Goal: Information Seeking & Learning: Learn about a topic

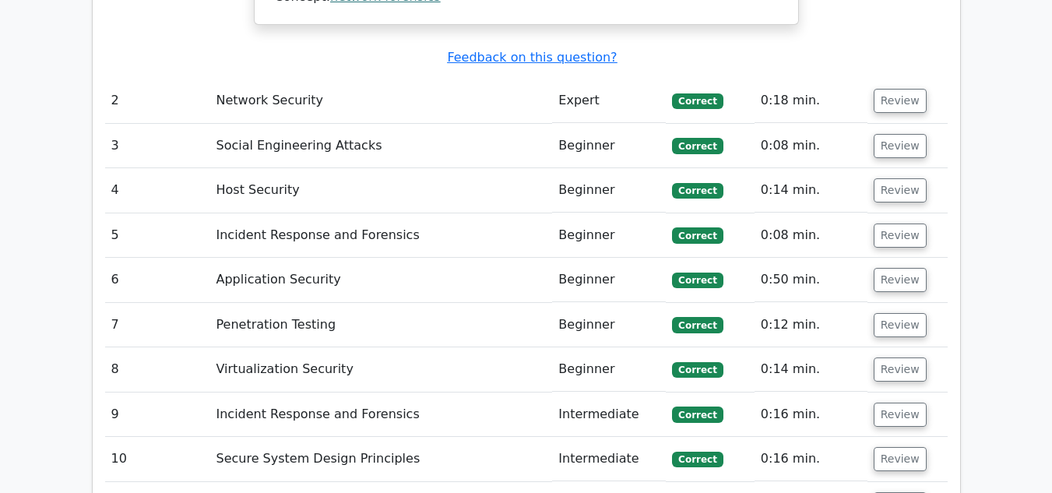
scroll to position [2571, 0]
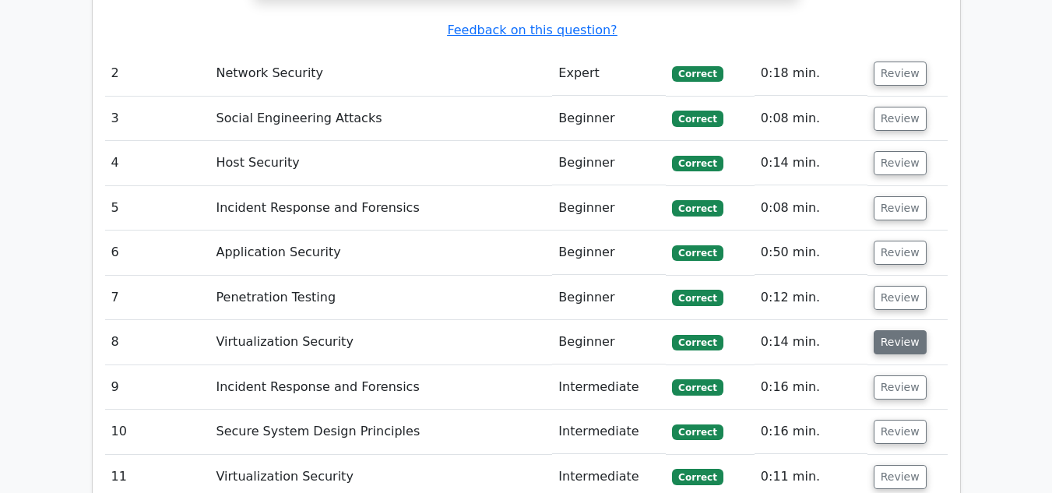
click at [904, 330] on button "Review" at bounding box center [900, 342] width 53 height 24
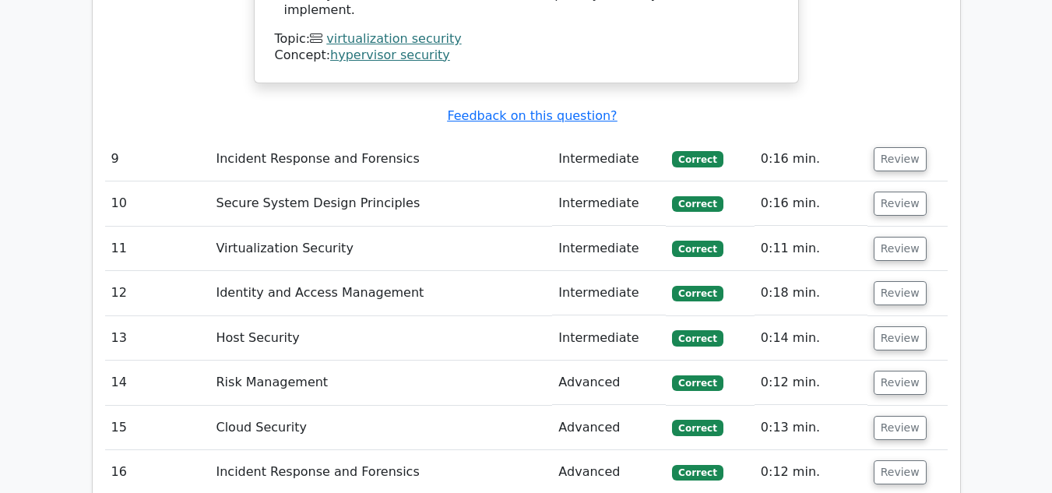
scroll to position [3428, 0]
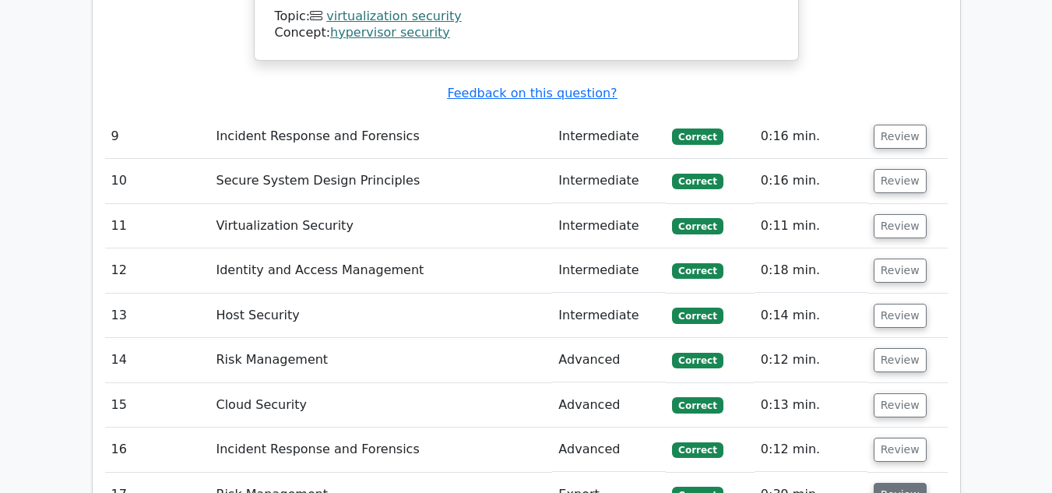
click at [900, 483] on button "Review" at bounding box center [900, 495] width 53 height 24
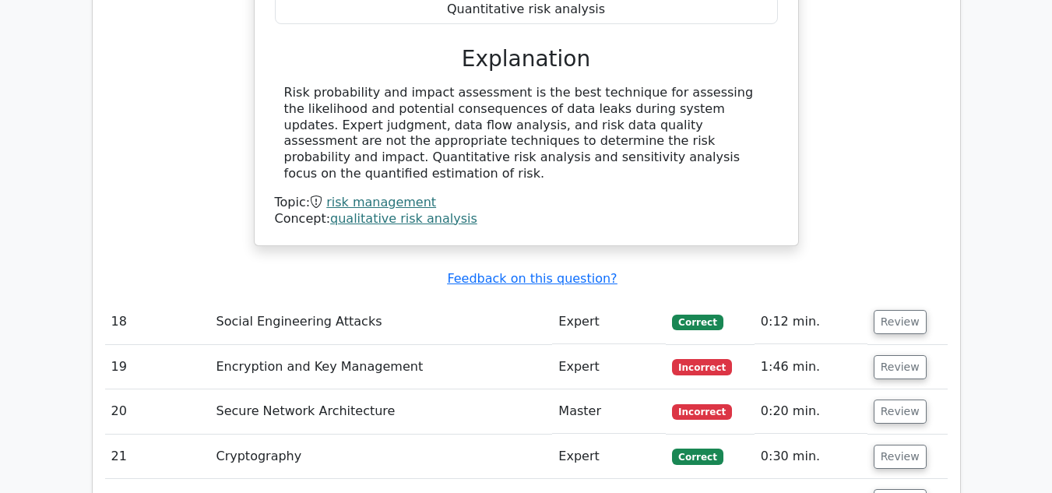
scroll to position [4285, 0]
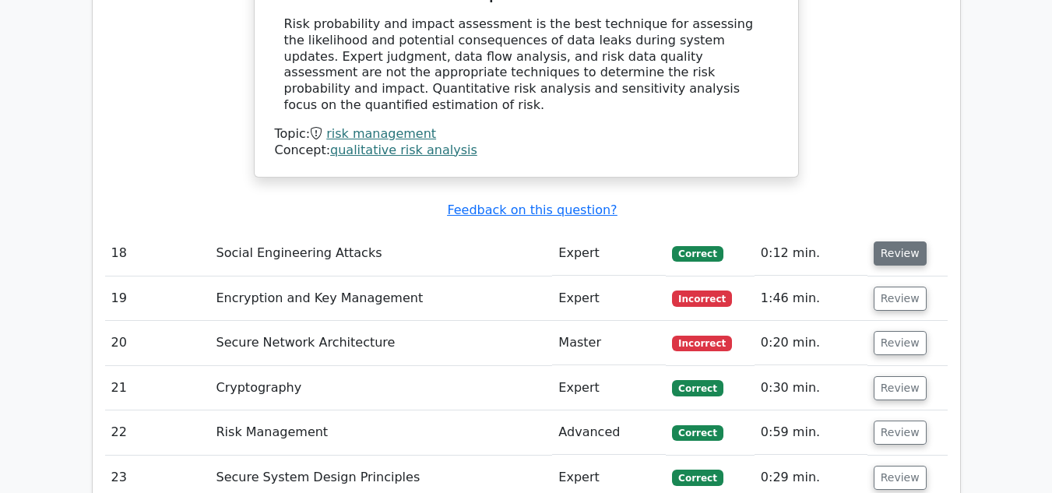
click at [880, 242] on button "Review" at bounding box center [900, 254] width 53 height 24
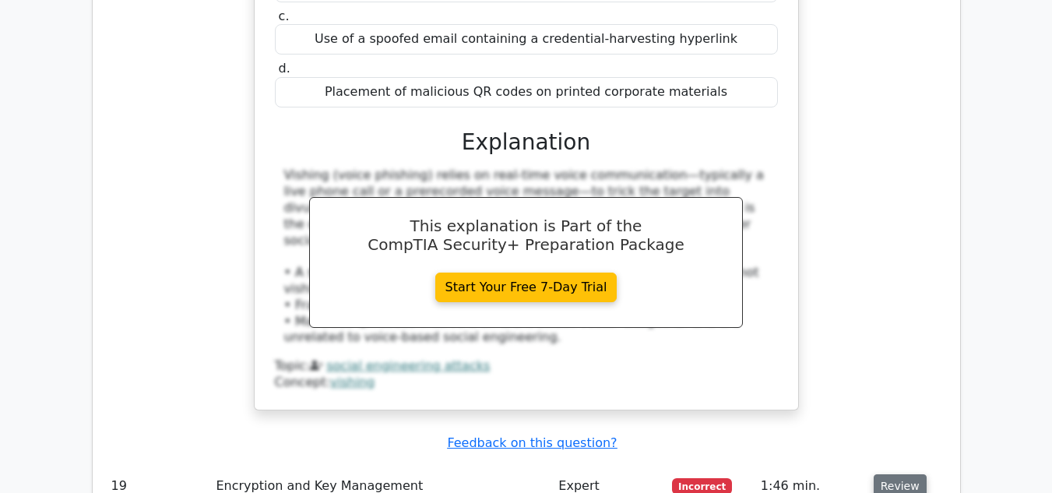
scroll to position [4908, 0]
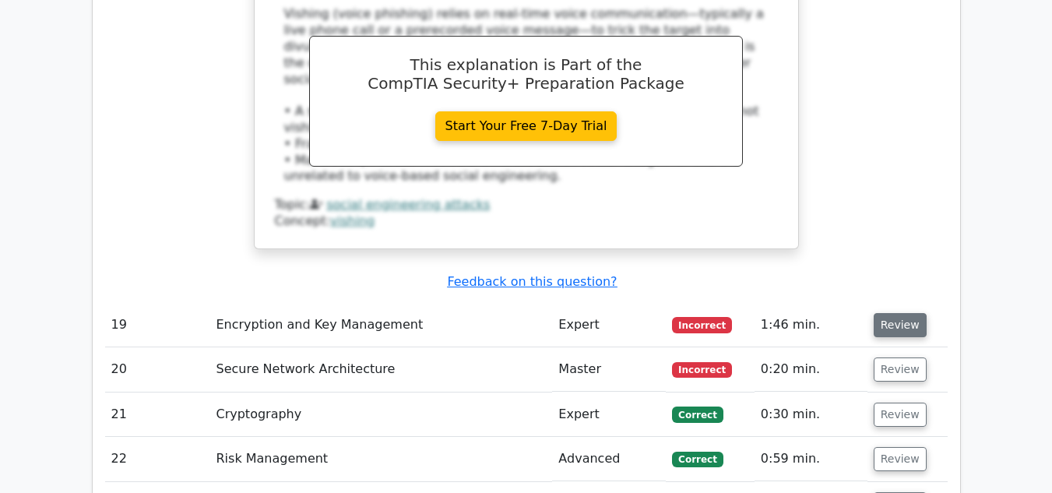
click at [909, 313] on button "Review" at bounding box center [900, 325] width 53 height 24
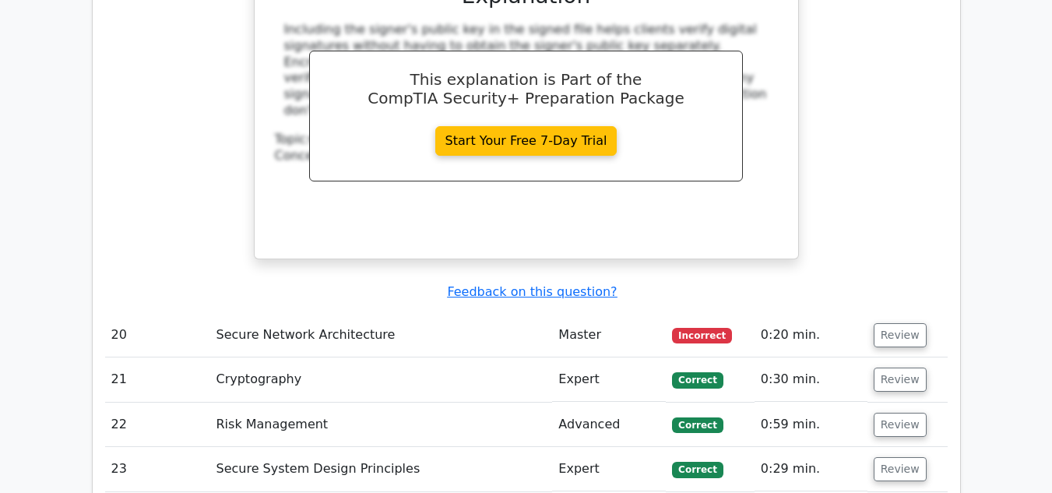
scroll to position [5609, 0]
click at [889, 323] on button "Review" at bounding box center [900, 335] width 53 height 24
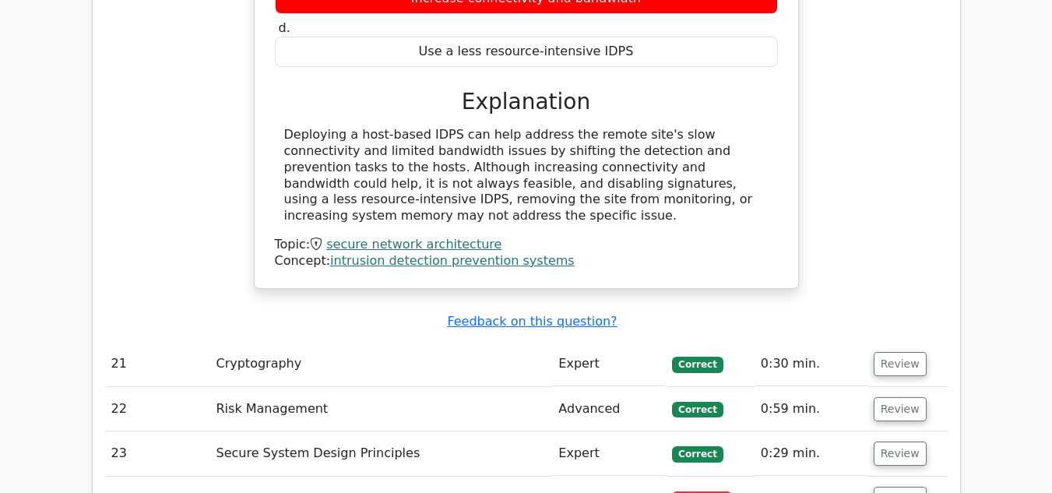
scroll to position [6310, 0]
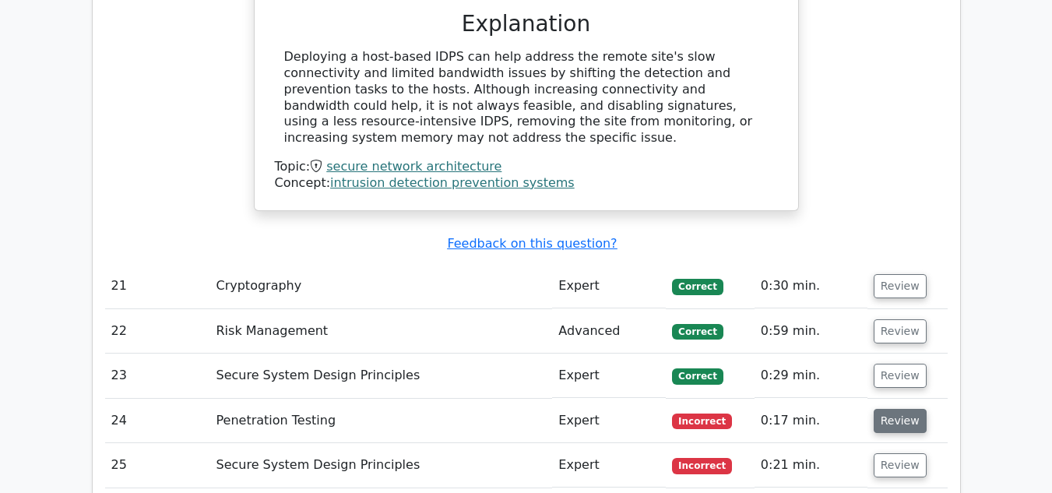
click at [891, 409] on button "Review" at bounding box center [900, 421] width 53 height 24
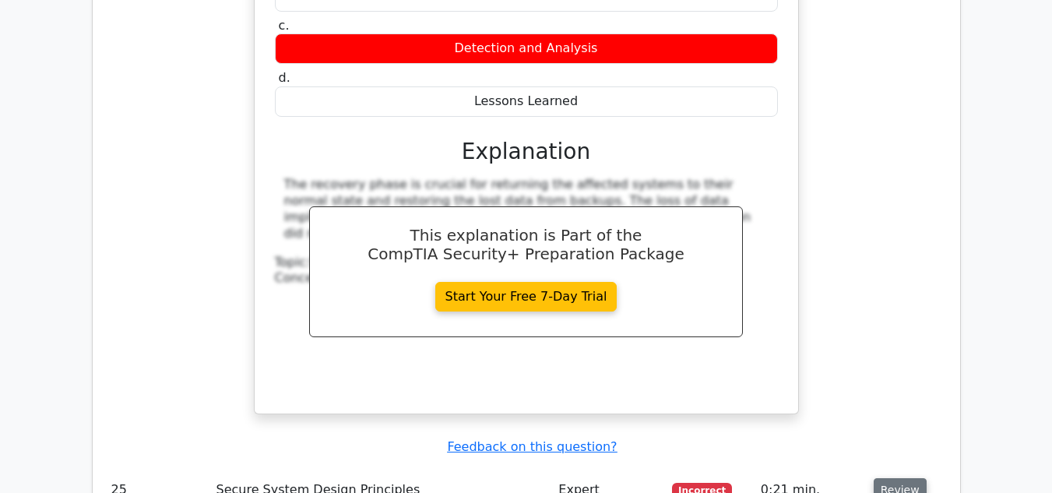
scroll to position [6934, 0]
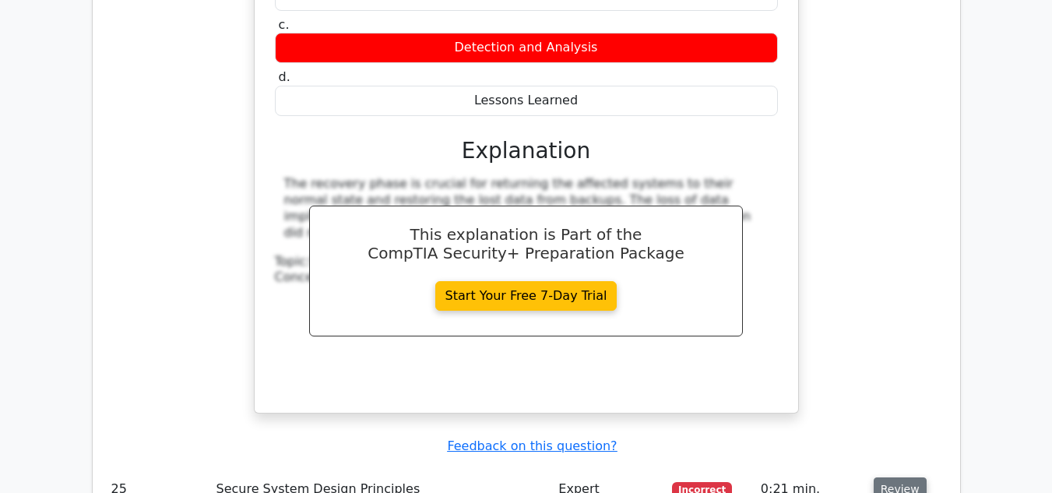
click at [879, 478] on button "Review" at bounding box center [900, 490] width 53 height 24
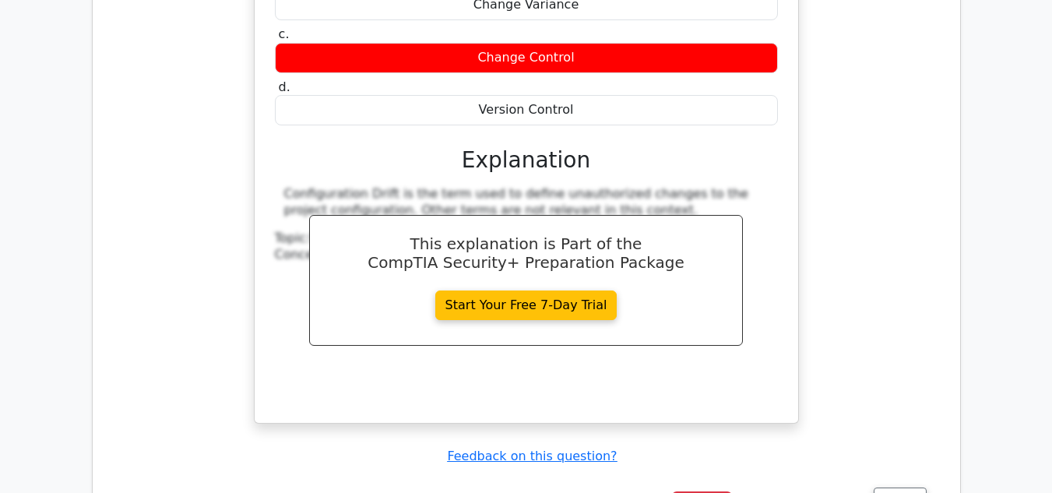
scroll to position [7713, 0]
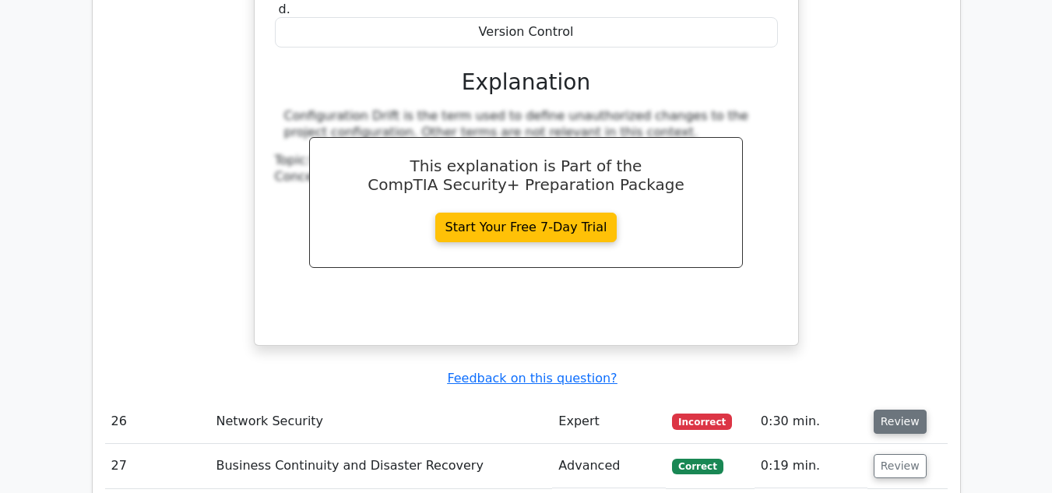
click at [884, 410] on button "Review" at bounding box center [900, 422] width 53 height 24
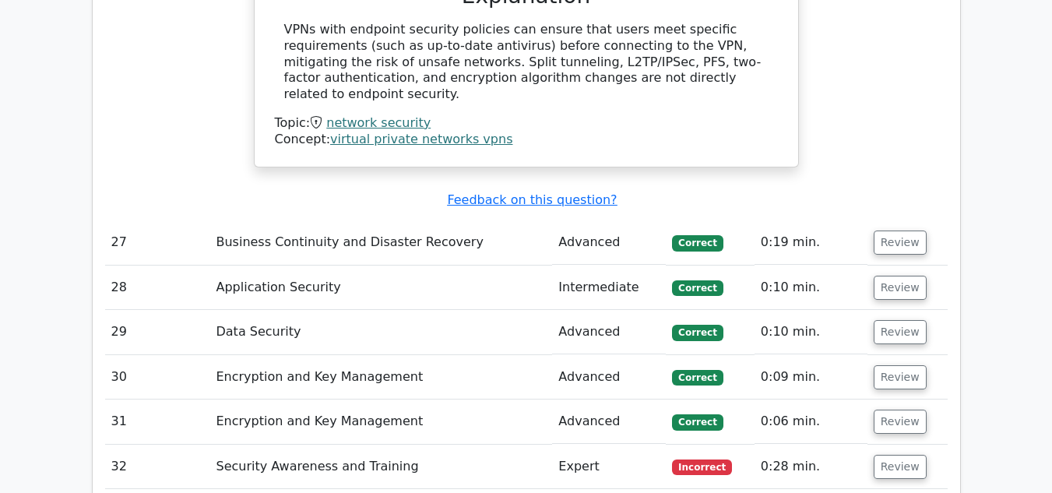
scroll to position [8492, 0]
click at [897, 454] on button "Review" at bounding box center [900, 466] width 53 height 24
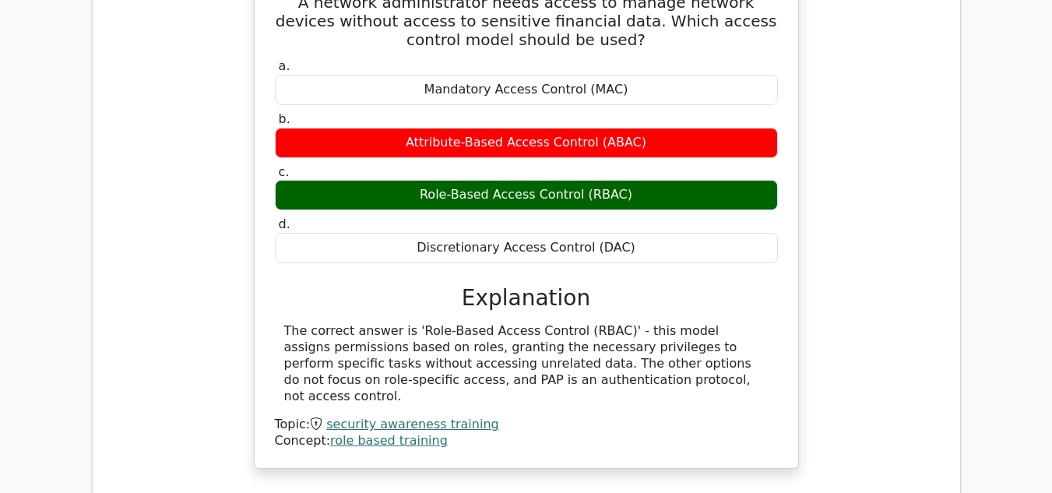
scroll to position [9037, 0]
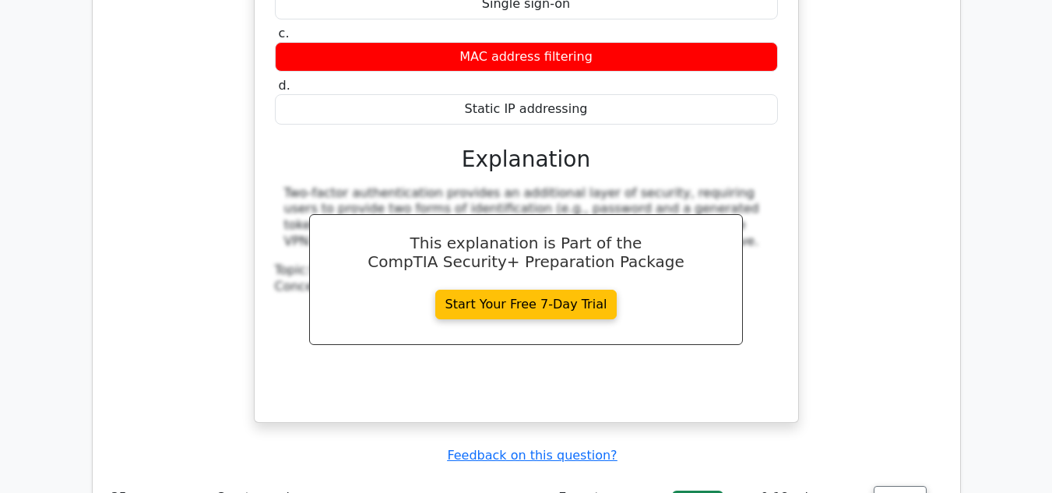
scroll to position [9816, 0]
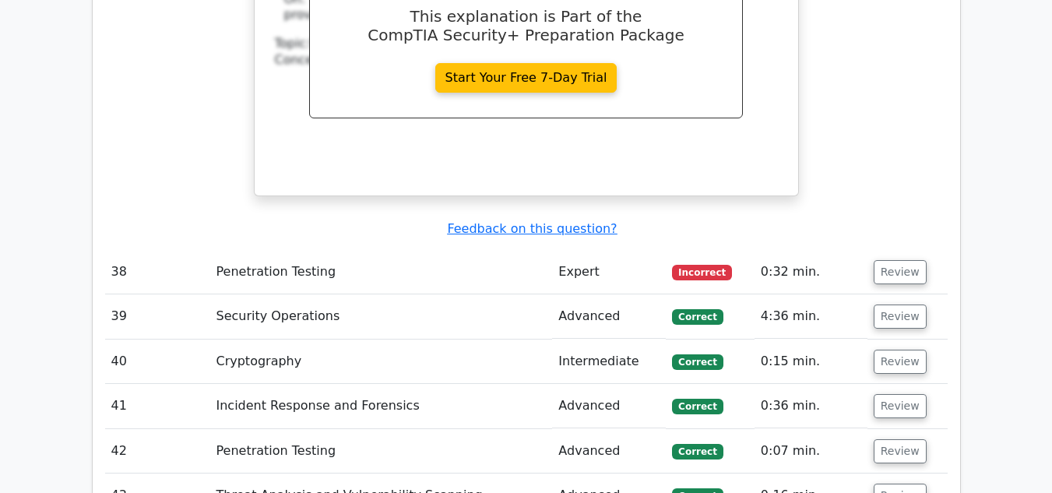
scroll to position [10829, 0]
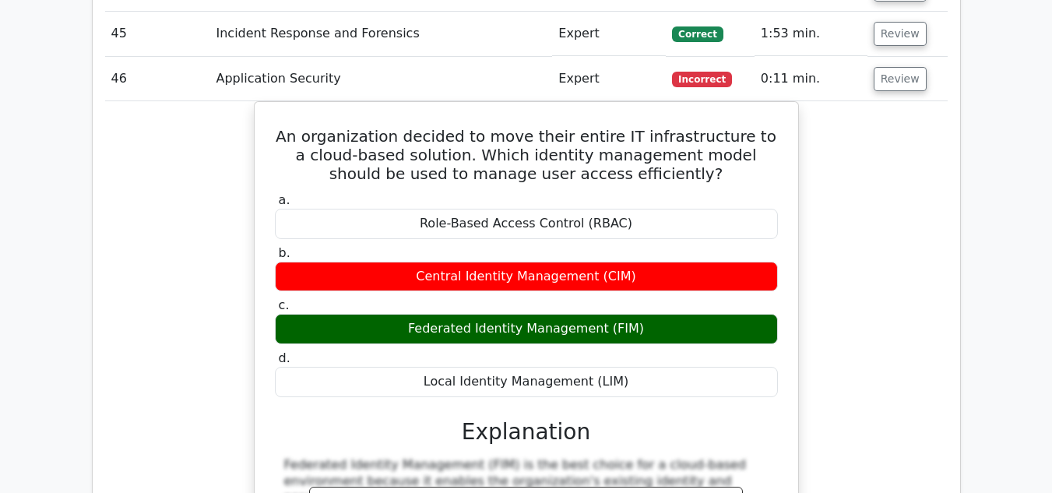
scroll to position [11608, 0]
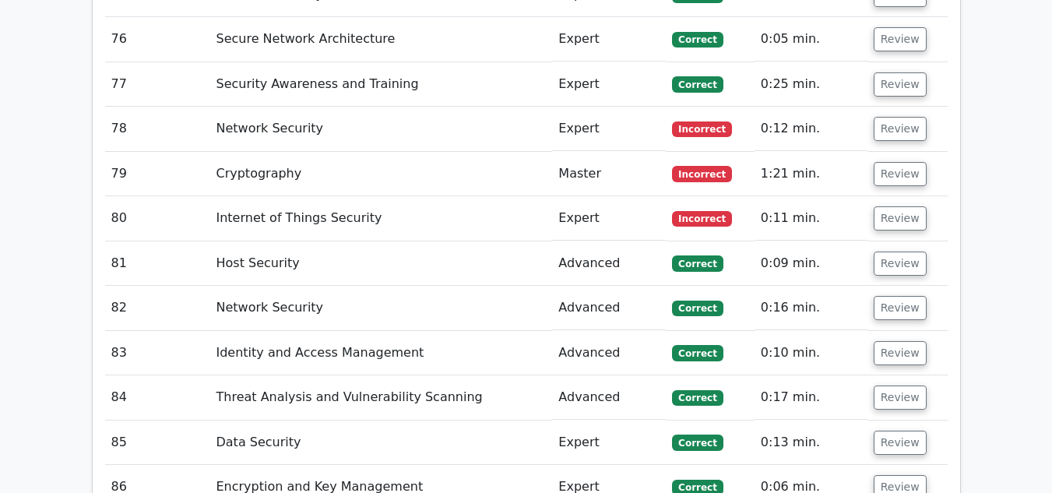
scroll to position [13945, 0]
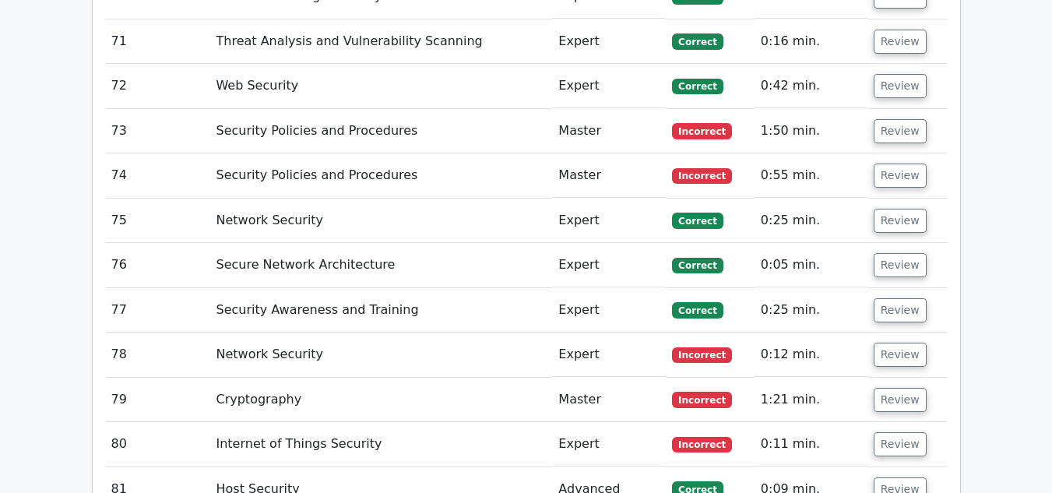
scroll to position [13711, 0]
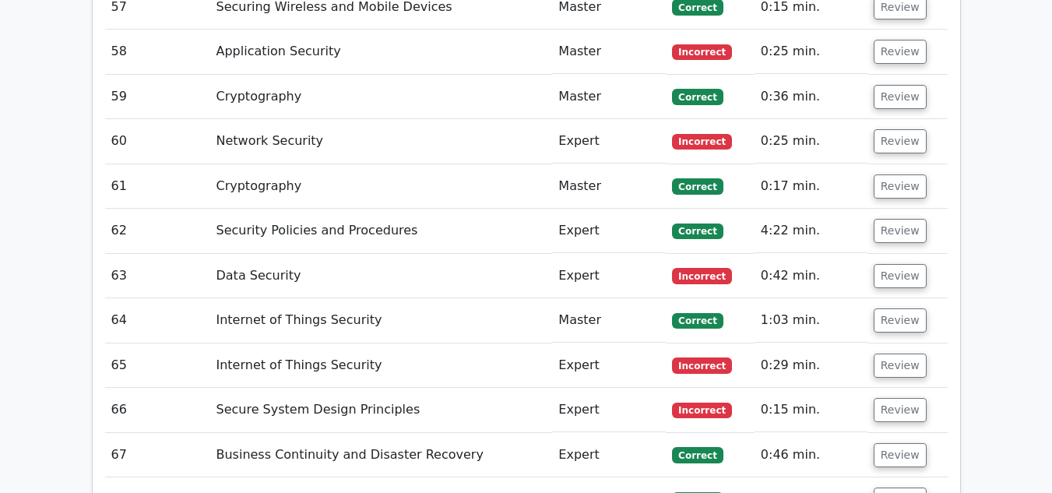
scroll to position [13088, 0]
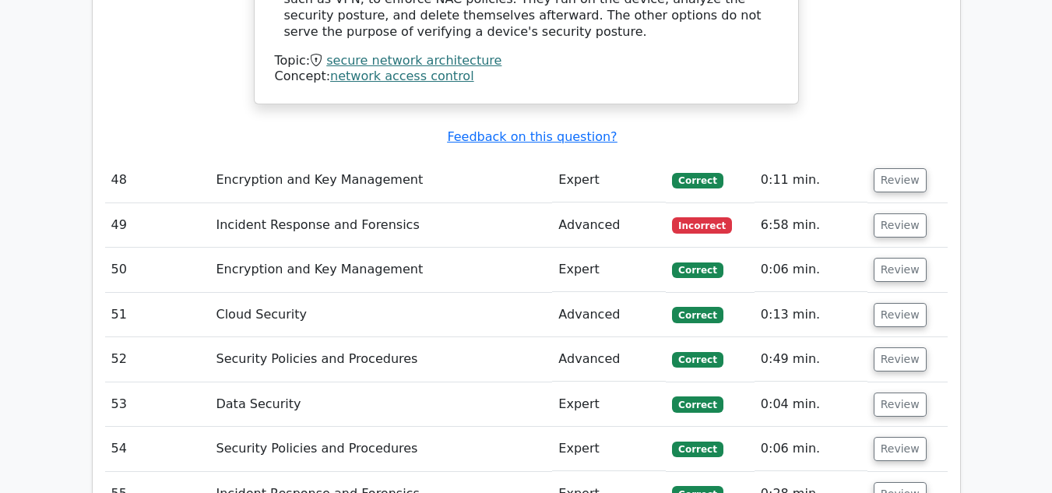
scroll to position [12387, 0]
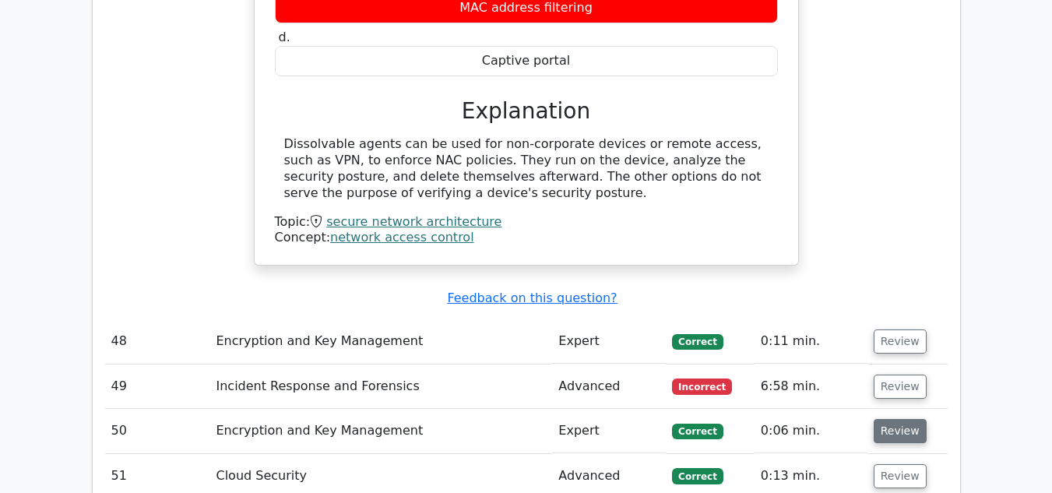
click at [890, 419] on button "Review" at bounding box center [900, 431] width 53 height 24
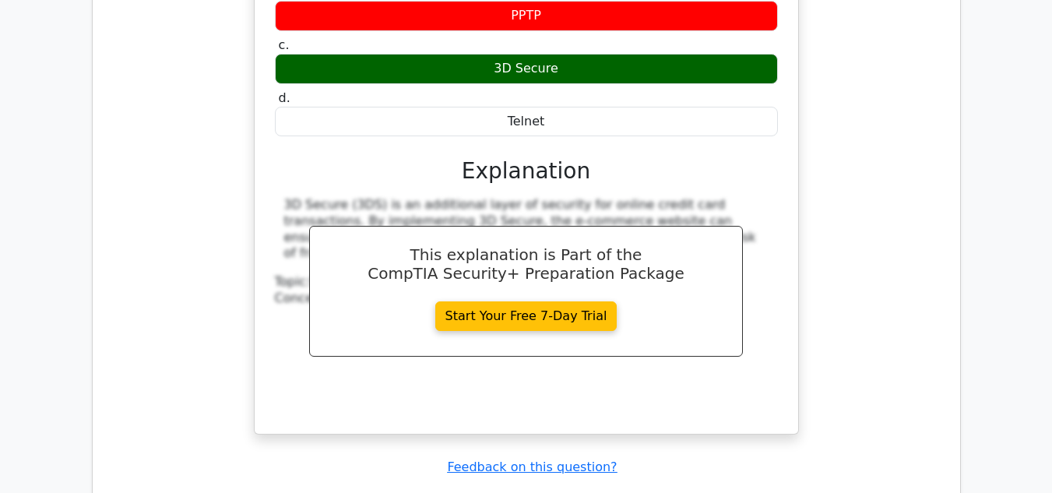
scroll to position [16880, 0]
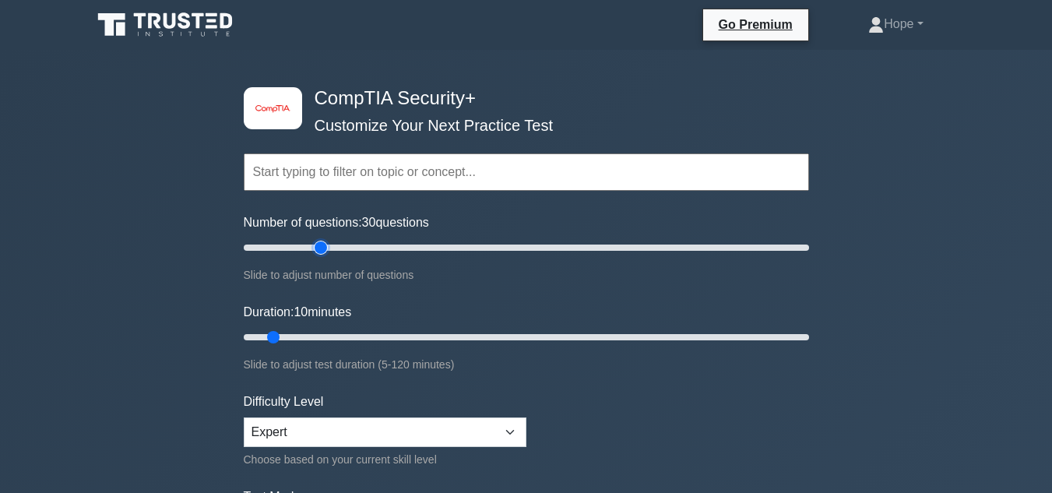
drag, startPoint x: 263, startPoint y: 245, endPoint x: 308, endPoint y: 259, distance: 46.8
type input "30"
click at [324, 249] on input "Number of questions: 30 questions" at bounding box center [527, 247] width 566 height 19
drag, startPoint x: 274, startPoint y: 337, endPoint x: 315, endPoint y: 333, distance: 40.6
type input "20"
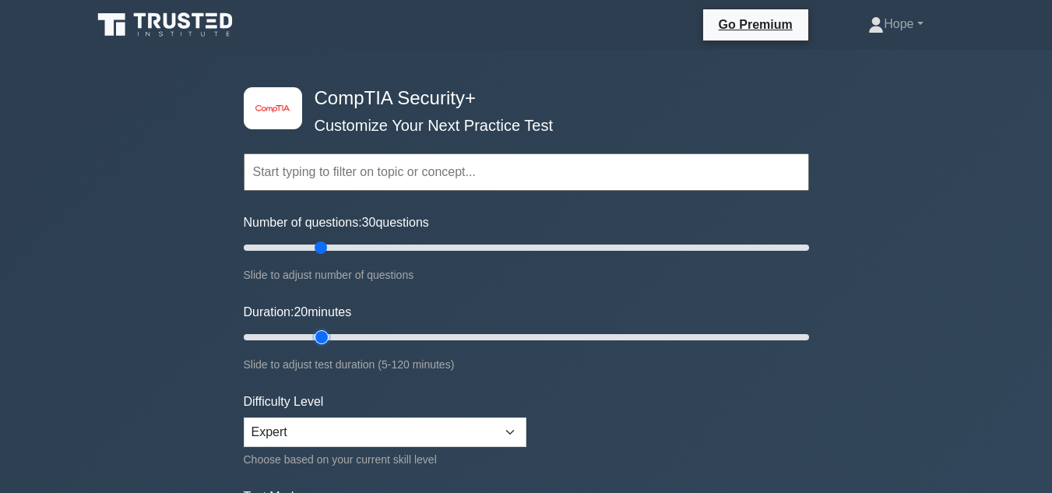
click at [315, 333] on input "Duration: 20 minutes" at bounding box center [527, 337] width 566 height 19
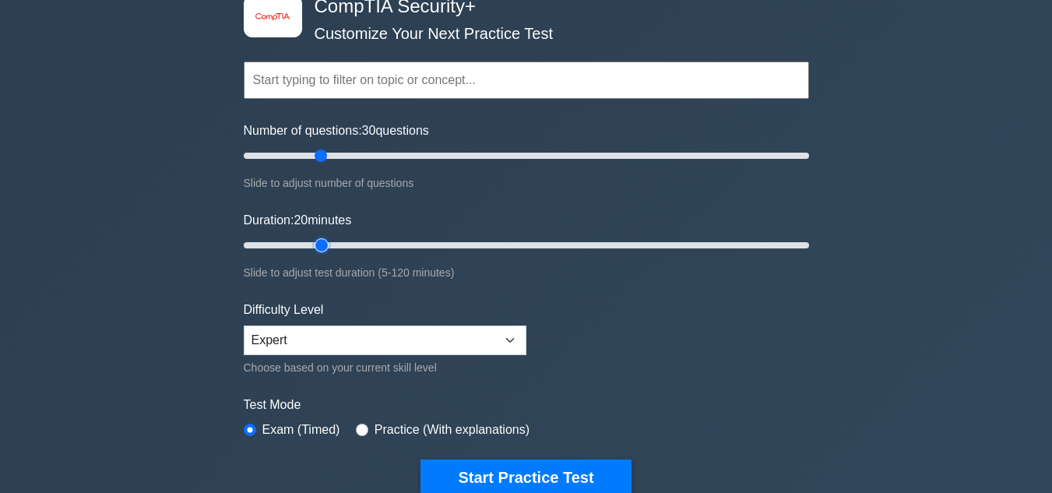
scroll to position [156, 0]
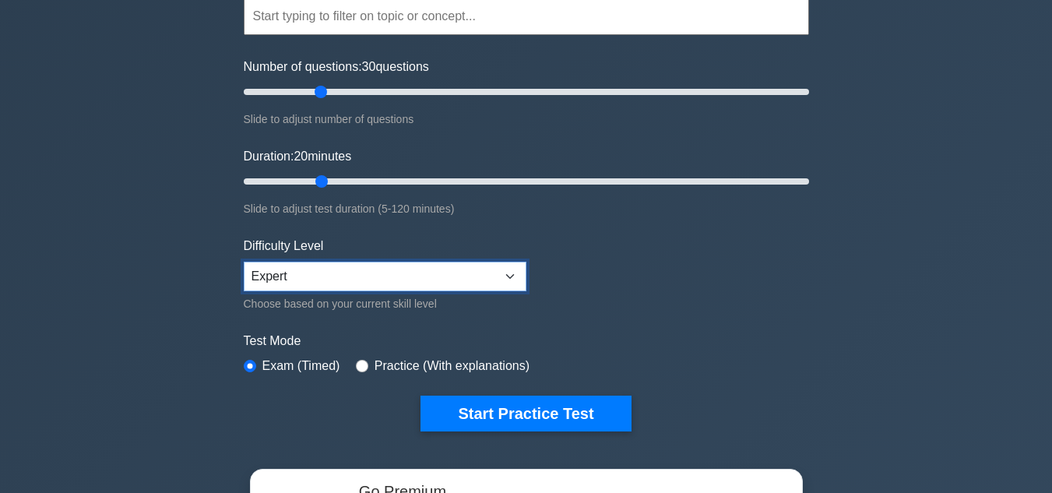
click at [458, 280] on select "Beginner Intermediate Expert" at bounding box center [385, 277] width 283 height 30
click at [564, 272] on form "Topics Cryptography Identity and Access Management Risk Management Network Secu…" at bounding box center [527, 190] width 566 height 481
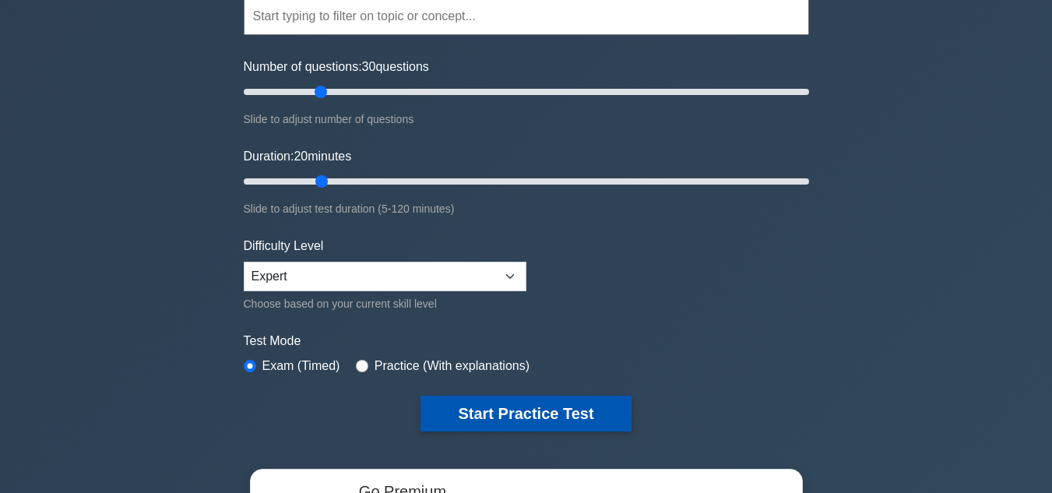
click at [573, 409] on button "Start Practice Test" at bounding box center [526, 414] width 210 height 36
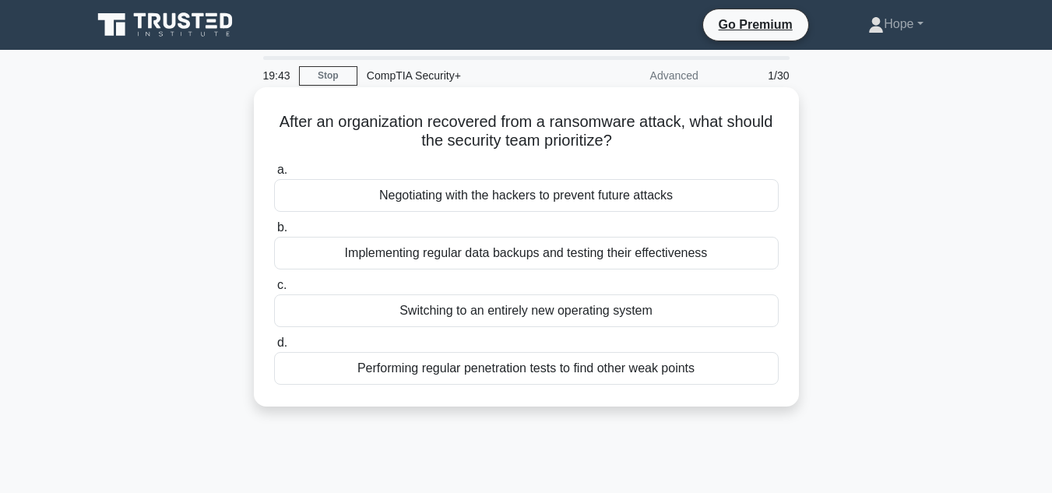
click at [515, 259] on div "Implementing regular data backups and testing their effectiveness" at bounding box center [526, 253] width 505 height 33
click at [274, 233] on input "b. Implementing regular data backups and testing their effectiveness" at bounding box center [274, 228] width 0 height 10
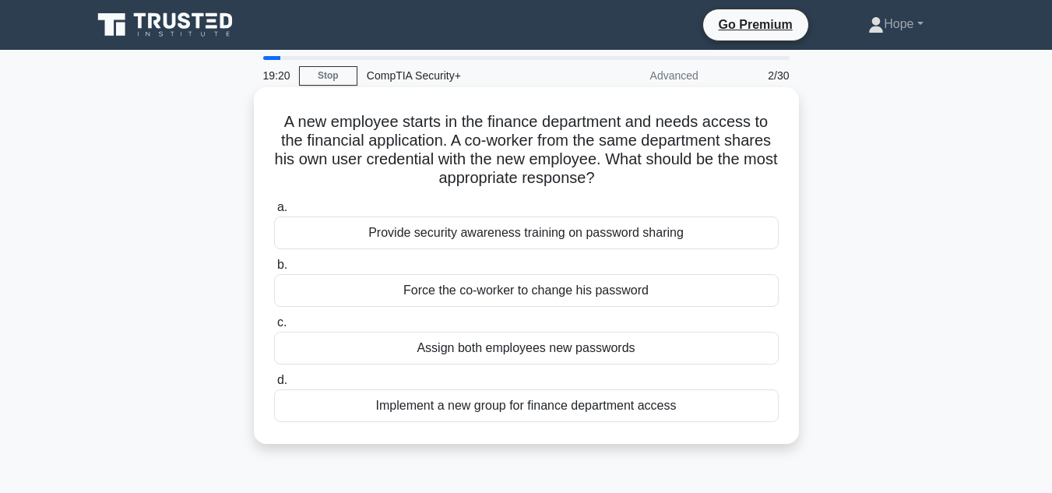
click at [672, 235] on div "Provide security awareness training on password sharing" at bounding box center [526, 233] width 505 height 33
click at [274, 213] on input "a. Provide security awareness training on password sharing" at bounding box center [274, 208] width 0 height 10
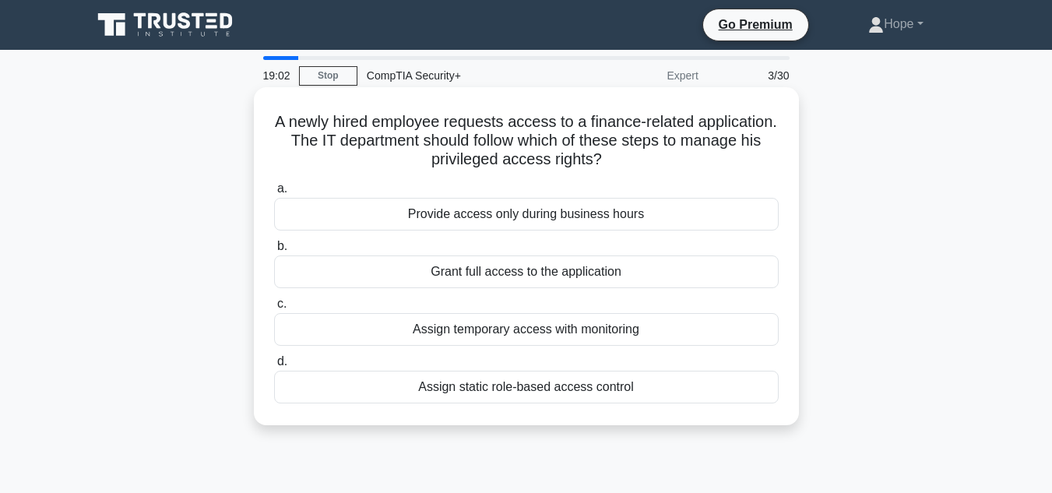
click at [531, 330] on div "Assign temporary access with monitoring" at bounding box center [526, 329] width 505 height 33
click at [274, 309] on input "c. Assign temporary access with monitoring" at bounding box center [274, 304] width 0 height 10
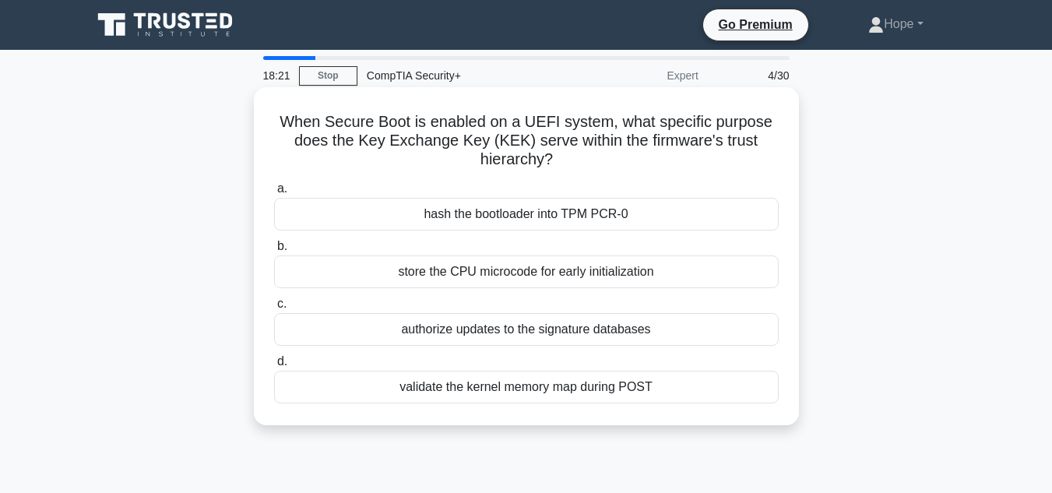
drag, startPoint x: 280, startPoint y: 118, endPoint x: 565, endPoint y: 164, distance: 287.9
click at [565, 164] on h5 "When Secure Boot is enabled on a UEFI system, what specific purpose does the Ke…" at bounding box center [527, 141] width 508 height 58
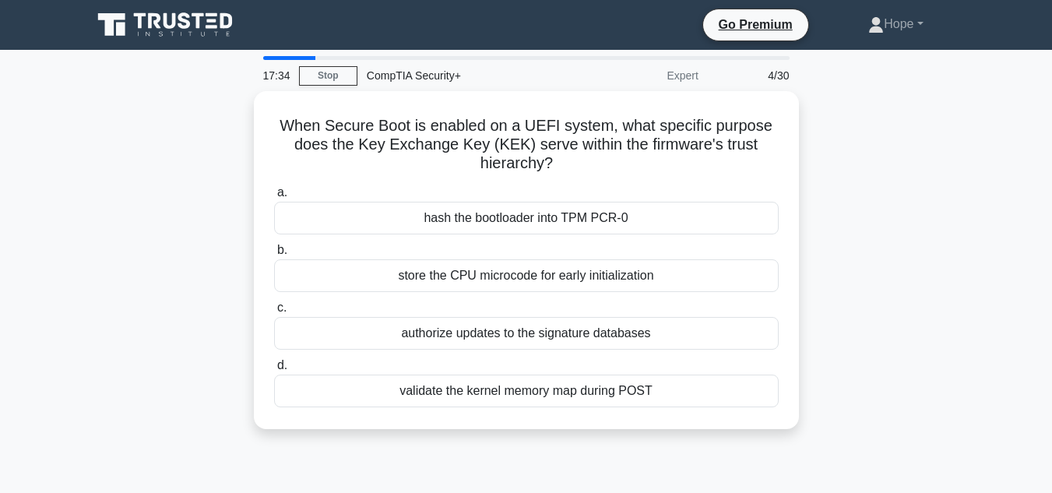
click at [876, 249] on div "When Secure Boot is enabled on a UEFI system, what specific purpose does the Ke…" at bounding box center [527, 269] width 888 height 357
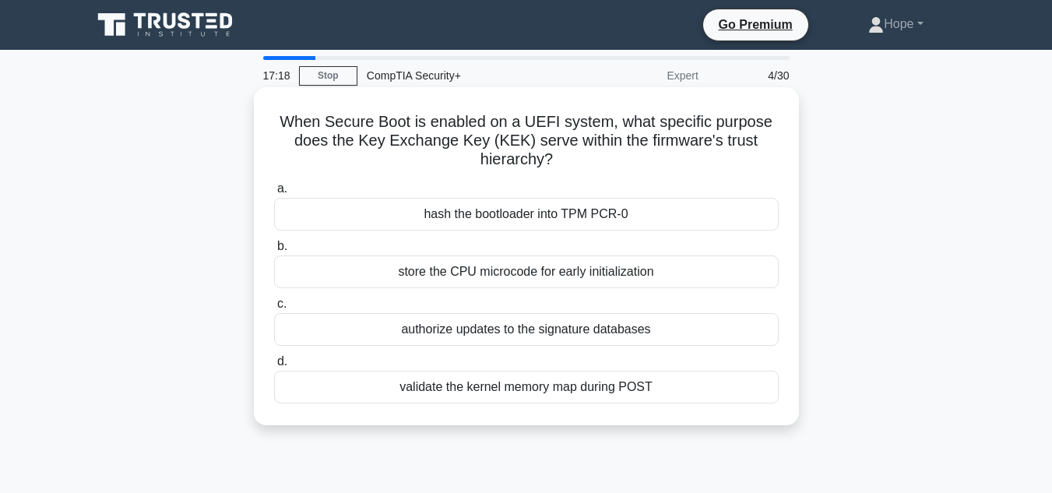
click at [524, 210] on div "hash the bootloader into TPM PCR-0" at bounding box center [526, 214] width 505 height 33
click at [274, 194] on input "a. hash the bootloader into TPM PCR-0" at bounding box center [274, 189] width 0 height 10
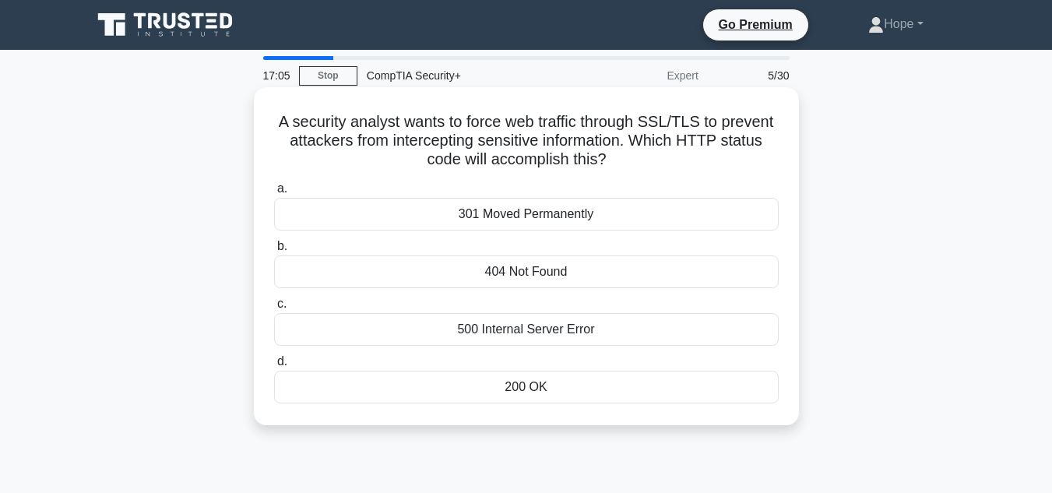
click at [552, 390] on div "200 OK" at bounding box center [526, 387] width 505 height 33
click at [274, 367] on input "d. 200 OK" at bounding box center [274, 362] width 0 height 10
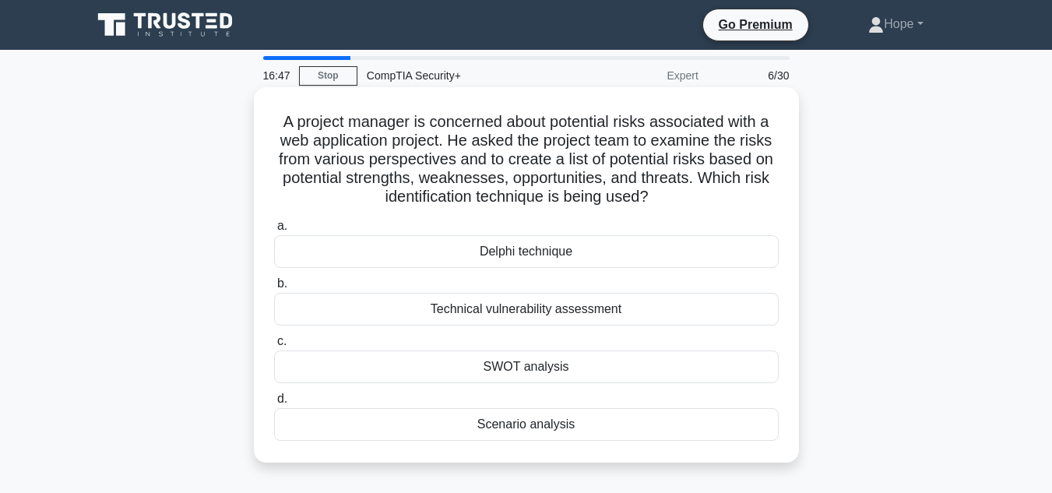
click at [534, 365] on div "SWOT analysis" at bounding box center [526, 367] width 505 height 33
click at [274, 347] on input "c. SWOT analysis" at bounding box center [274, 342] width 0 height 10
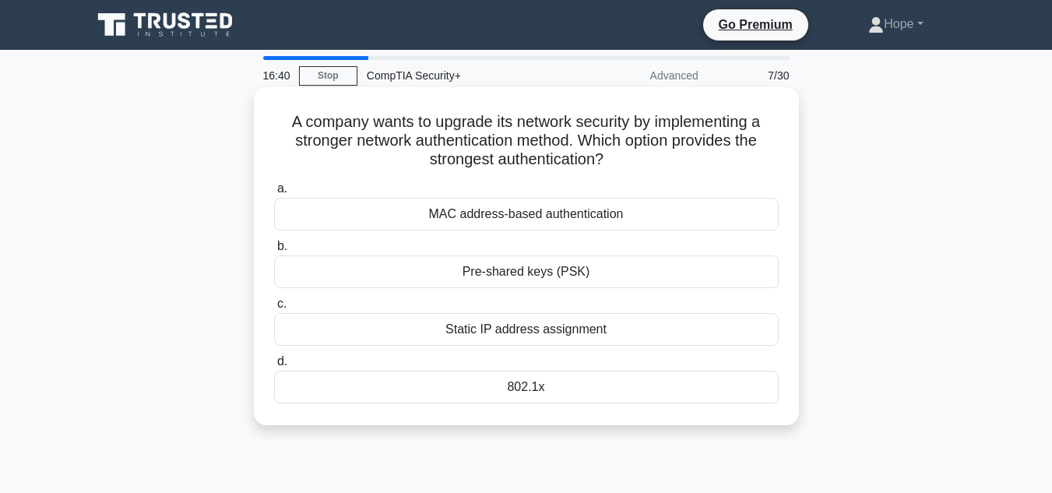
click at [475, 386] on div "802.1x" at bounding box center [526, 387] width 505 height 33
click at [274, 367] on input "d. 802.1x" at bounding box center [274, 362] width 0 height 10
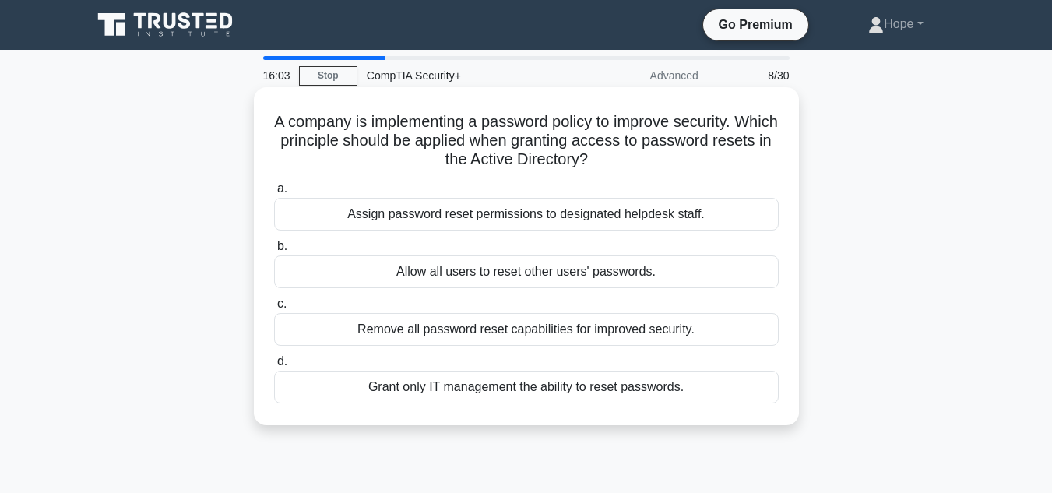
click at [514, 207] on div "Assign password reset permissions to designated helpdesk staff." at bounding box center [526, 214] width 505 height 33
click at [274, 194] on input "a. Assign password reset permissions to designated helpdesk staff." at bounding box center [274, 189] width 0 height 10
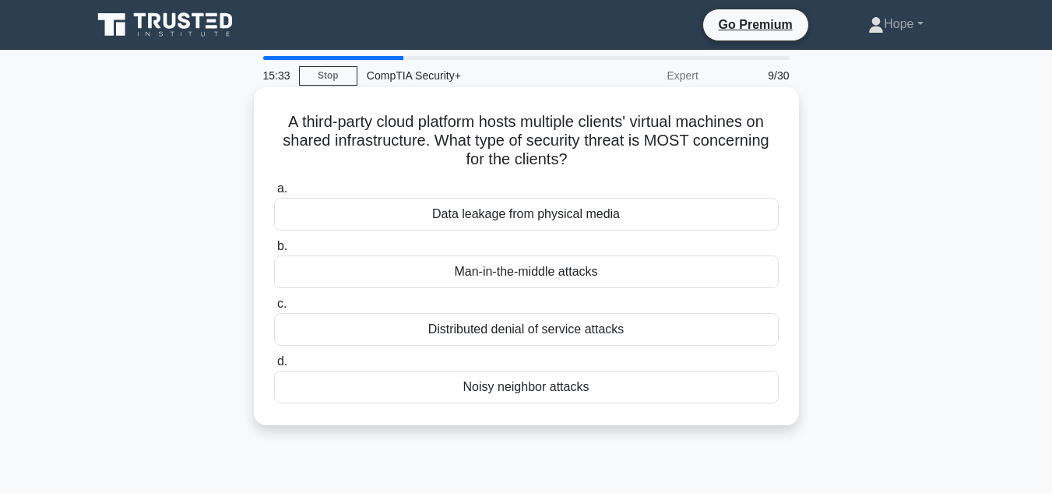
click at [508, 381] on div "Noisy neighbor attacks" at bounding box center [526, 387] width 505 height 33
click at [274, 367] on input "d. Noisy neighbor attacks" at bounding box center [274, 362] width 0 height 10
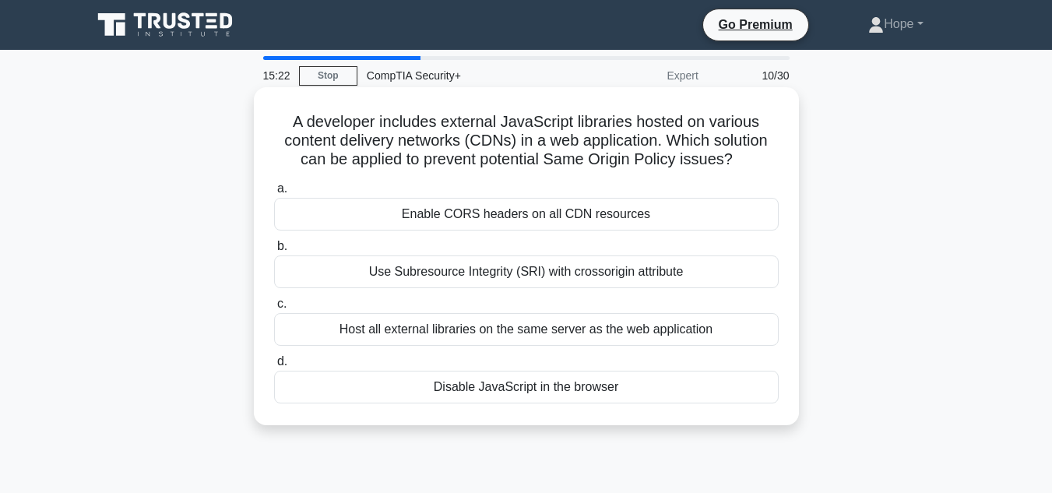
click at [461, 332] on div "Host all external libraries on the same server as the web application" at bounding box center [526, 329] width 505 height 33
click at [274, 309] on input "c. Host all external libraries on the same server as the web application" at bounding box center [274, 304] width 0 height 10
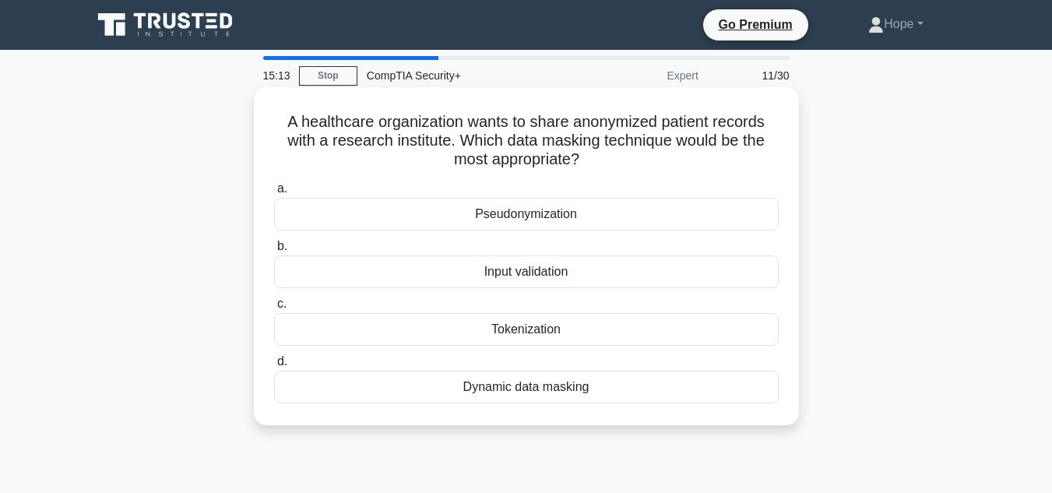
click at [559, 330] on div "Tokenization" at bounding box center [526, 329] width 505 height 33
click at [274, 309] on input "c. Tokenization" at bounding box center [274, 304] width 0 height 10
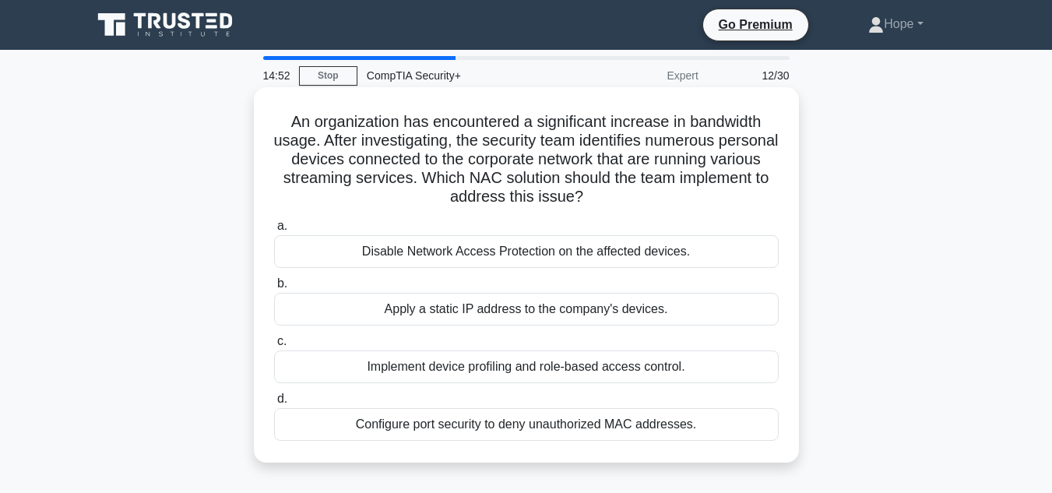
click at [469, 361] on div "Implement device profiling and role-based access control." at bounding box center [526, 367] width 505 height 33
click at [274, 347] on input "c. Implement device profiling and role-based access control." at bounding box center [274, 342] width 0 height 10
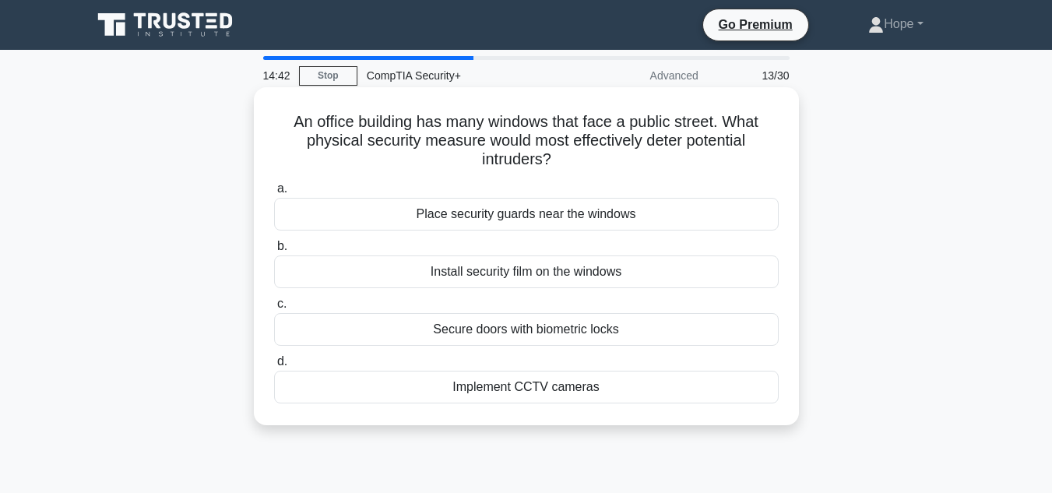
click at [499, 278] on div "Install security film on the windows" at bounding box center [526, 272] width 505 height 33
click at [274, 252] on input "b. Install security film on the windows" at bounding box center [274, 247] width 0 height 10
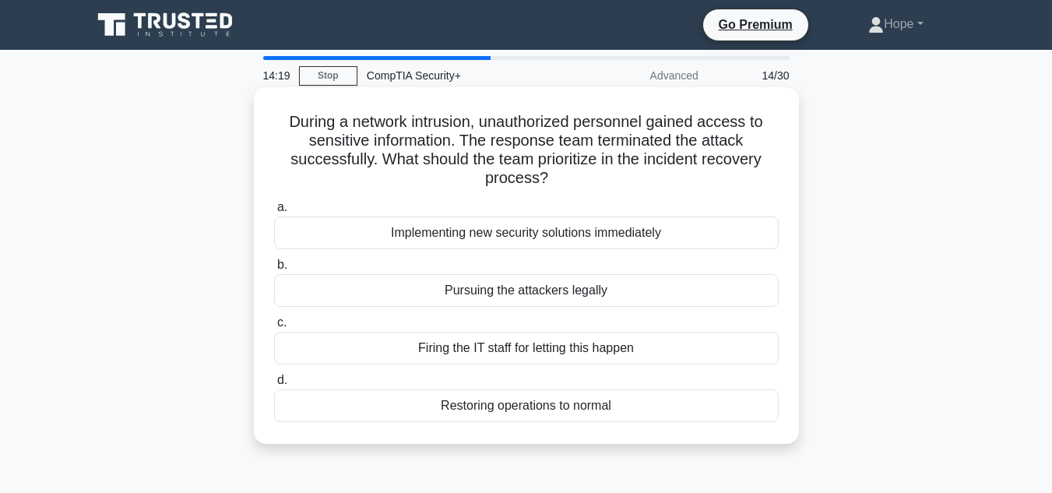
click at [494, 406] on div "Restoring operations to normal" at bounding box center [526, 406] width 505 height 33
click at [274, 386] on input "d. Restoring operations to normal" at bounding box center [274, 380] width 0 height 10
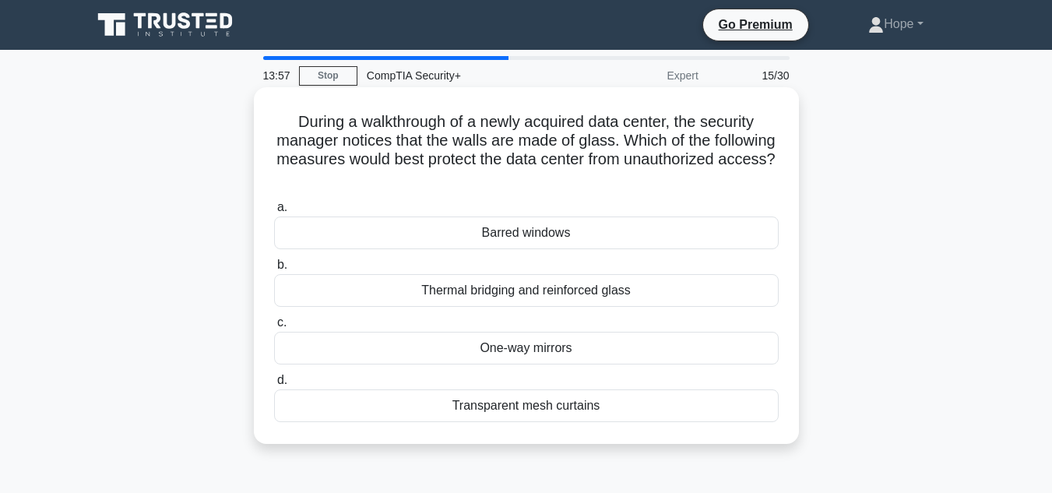
click at [499, 294] on div "Thermal bridging and reinforced glass" at bounding box center [526, 290] width 505 height 33
click at [274, 270] on input "b. Thermal bridging and reinforced glass" at bounding box center [274, 265] width 0 height 10
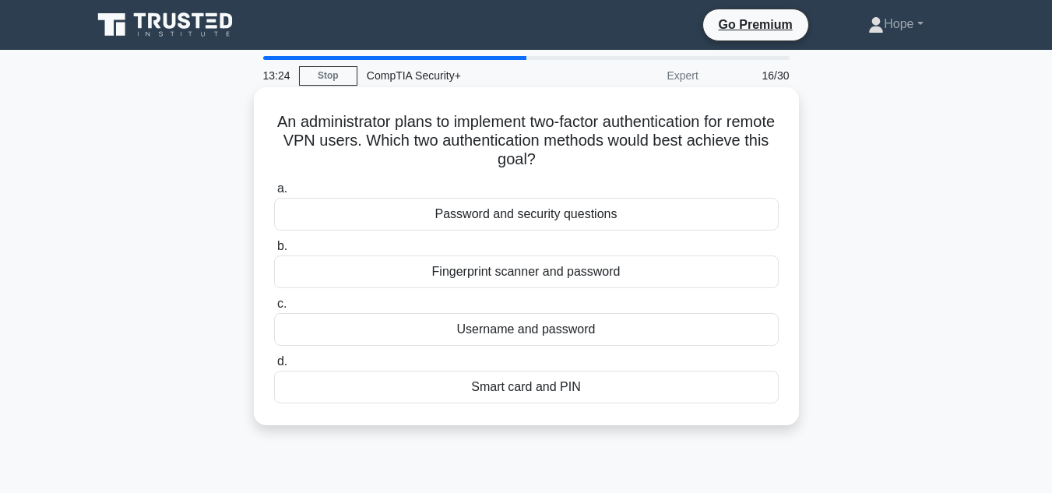
click at [586, 384] on div "Smart card and PIN" at bounding box center [526, 387] width 505 height 33
click at [274, 367] on input "d. Smart card and PIN" at bounding box center [274, 362] width 0 height 10
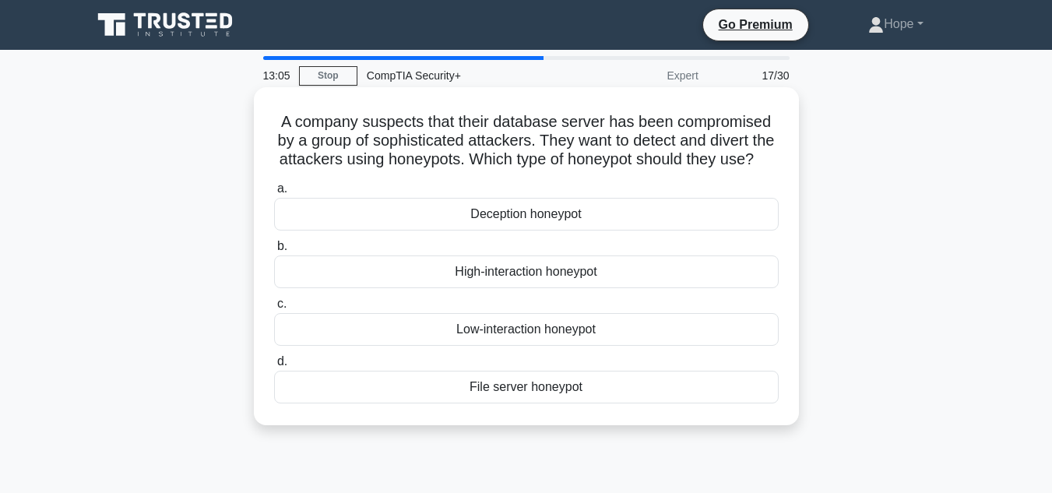
drag, startPoint x: 279, startPoint y: 117, endPoint x: 552, endPoint y: 178, distance: 279.4
click at [552, 170] on h5 "A company suspects that their database server has been compromised by a group o…" at bounding box center [527, 141] width 508 height 58
click at [689, 231] on div "Deception honeypot" at bounding box center [526, 214] width 505 height 33
click at [274, 194] on input "a. Deception honeypot" at bounding box center [274, 189] width 0 height 10
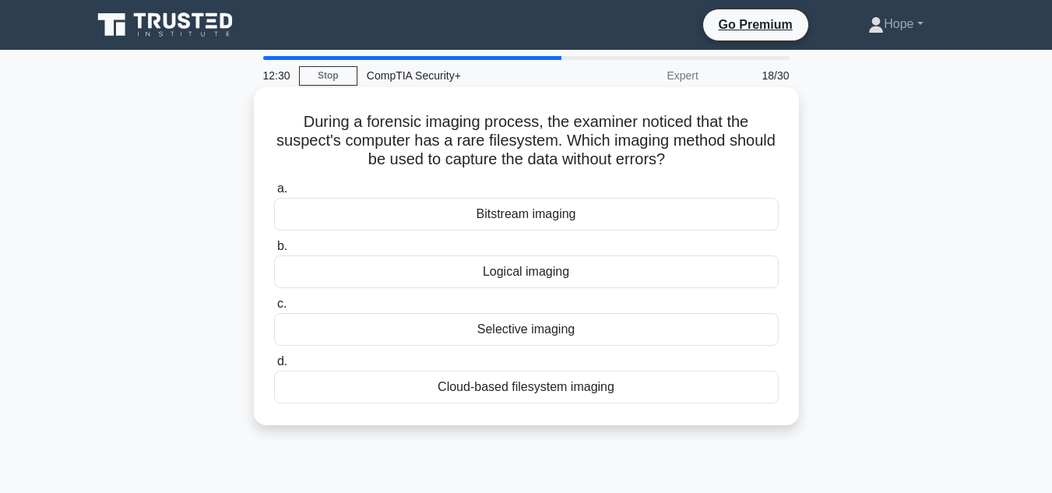
click at [549, 210] on div "Bitstream imaging" at bounding box center [526, 214] width 505 height 33
click at [274, 194] on input "a. Bitstream imaging" at bounding box center [274, 189] width 0 height 10
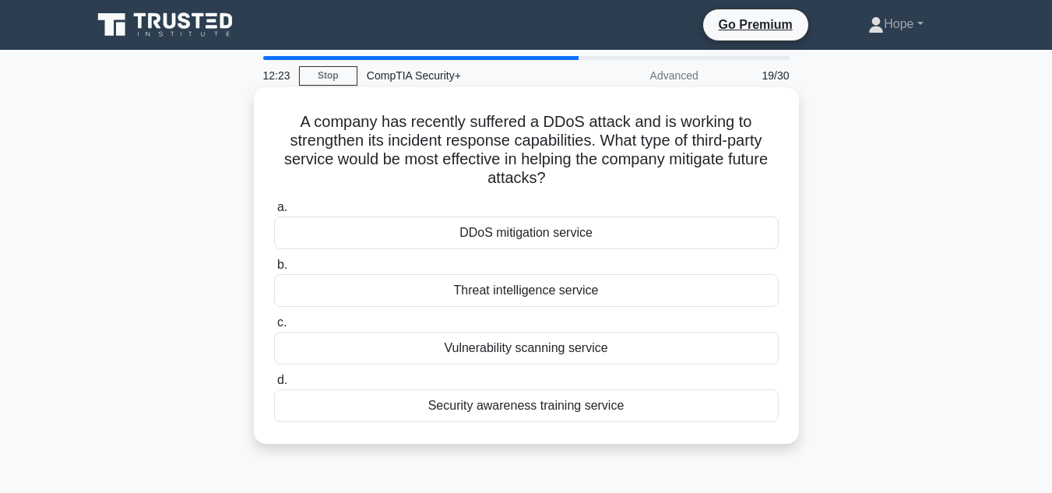
click at [555, 235] on div "DDoS mitigation service" at bounding box center [526, 233] width 505 height 33
click at [274, 213] on input "a. DDoS mitigation service" at bounding box center [274, 208] width 0 height 10
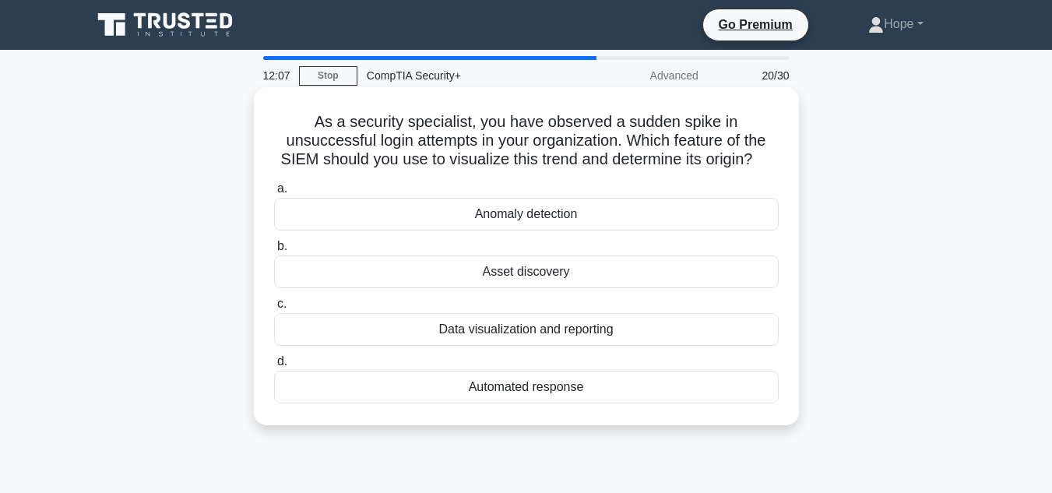
click at [536, 330] on div "Data visualization and reporting" at bounding box center [526, 329] width 505 height 33
click at [274, 309] on input "c. Data visualization and reporting" at bounding box center [274, 304] width 0 height 10
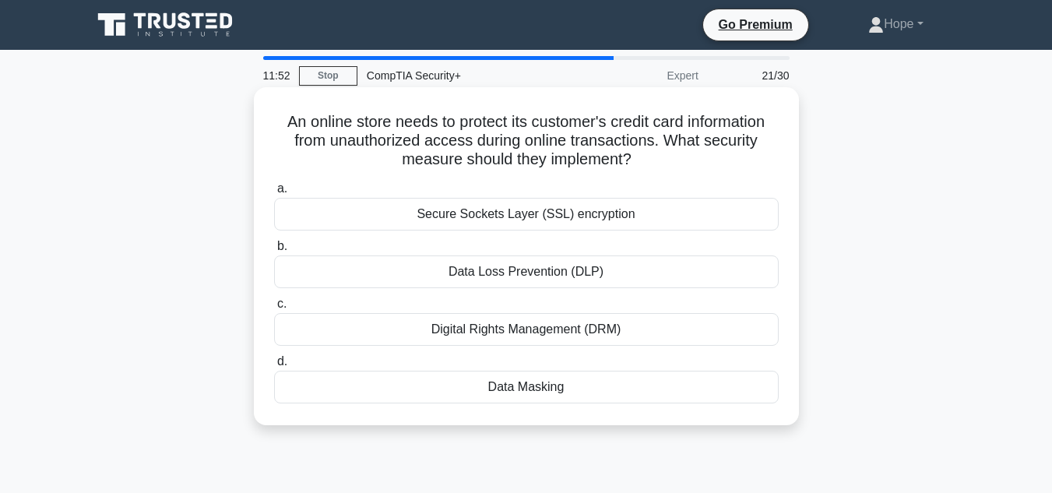
click at [562, 379] on div "Data Masking" at bounding box center [526, 387] width 505 height 33
click at [274, 367] on input "d. Data Masking" at bounding box center [274, 362] width 0 height 10
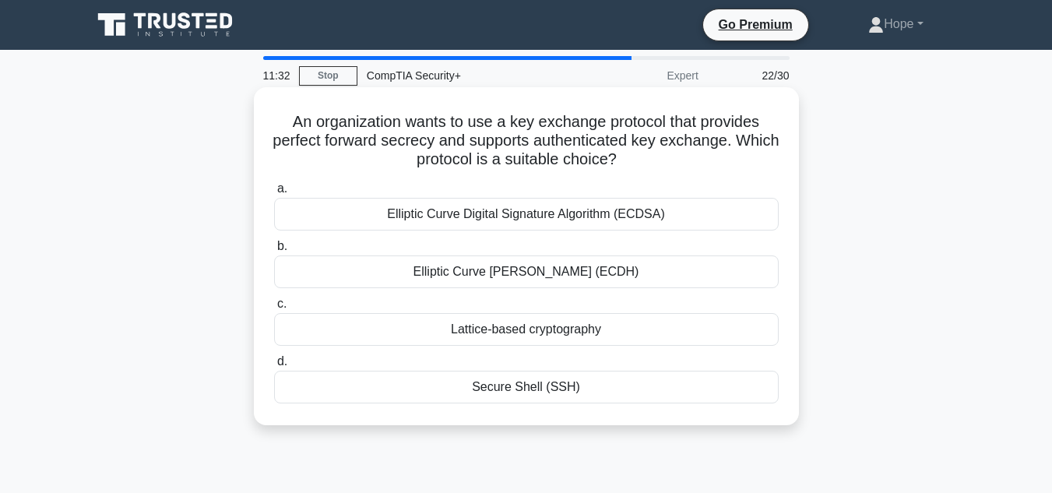
click at [576, 268] on div "Elliptic Curve Diffie-Hellman (ECDH)" at bounding box center [526, 272] width 505 height 33
click at [274, 252] on input "b. Elliptic Curve Diffie-Hellman (ECDH)" at bounding box center [274, 247] width 0 height 10
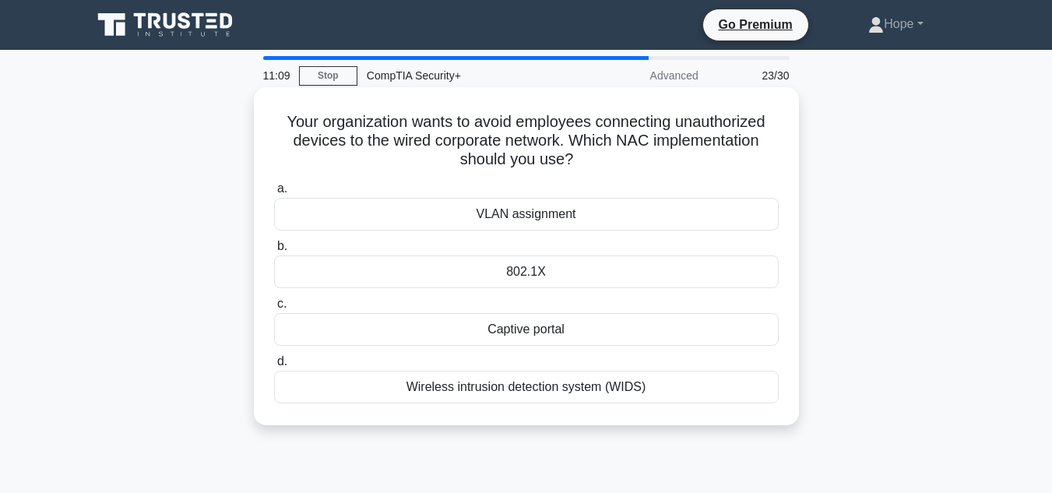
click at [536, 270] on div "802.1X" at bounding box center [526, 272] width 505 height 33
click at [274, 252] on input "b. 802.1X" at bounding box center [274, 247] width 0 height 10
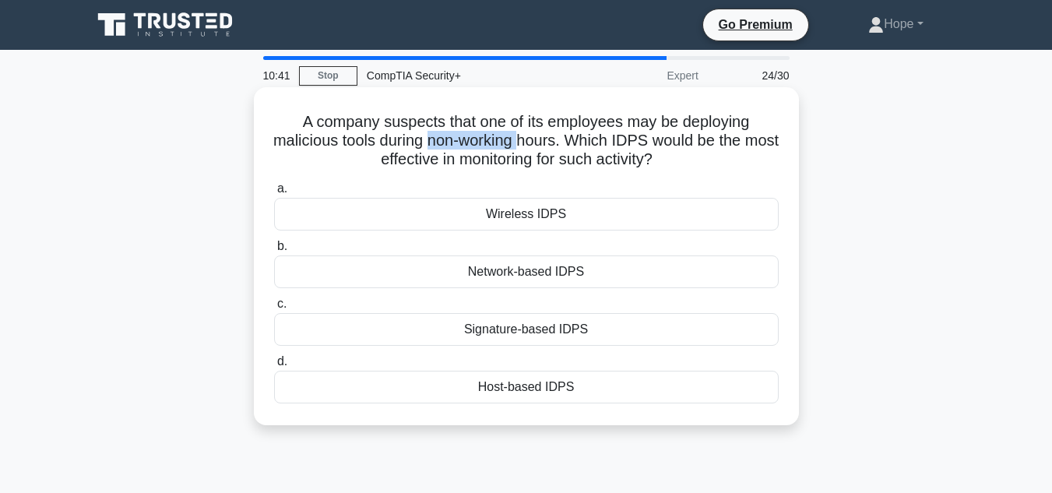
drag, startPoint x: 446, startPoint y: 139, endPoint x: 542, endPoint y: 144, distance: 95.9
click at [542, 144] on h5 "A company suspects that one of its employees may be deploying malicious tools d…" at bounding box center [527, 141] width 508 height 58
click at [548, 272] on div "Network-based IDPS" at bounding box center [526, 272] width 505 height 33
click at [274, 252] on input "b. Network-based IDPS" at bounding box center [274, 247] width 0 height 10
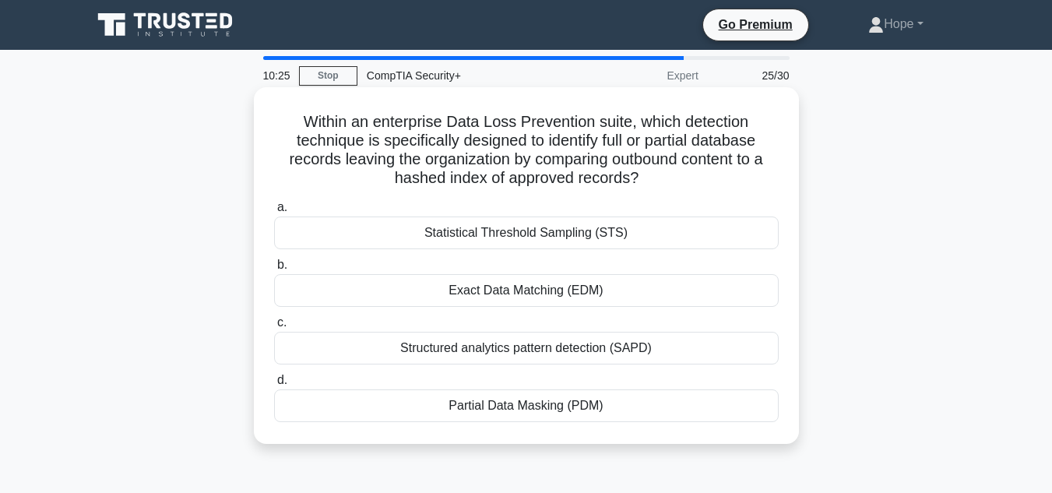
click at [502, 347] on div "Structured analytics pattern detection (SAPD)" at bounding box center [526, 348] width 505 height 33
click at [274, 328] on input "c. Structured analytics pattern detection (SAPD)" at bounding box center [274, 323] width 0 height 10
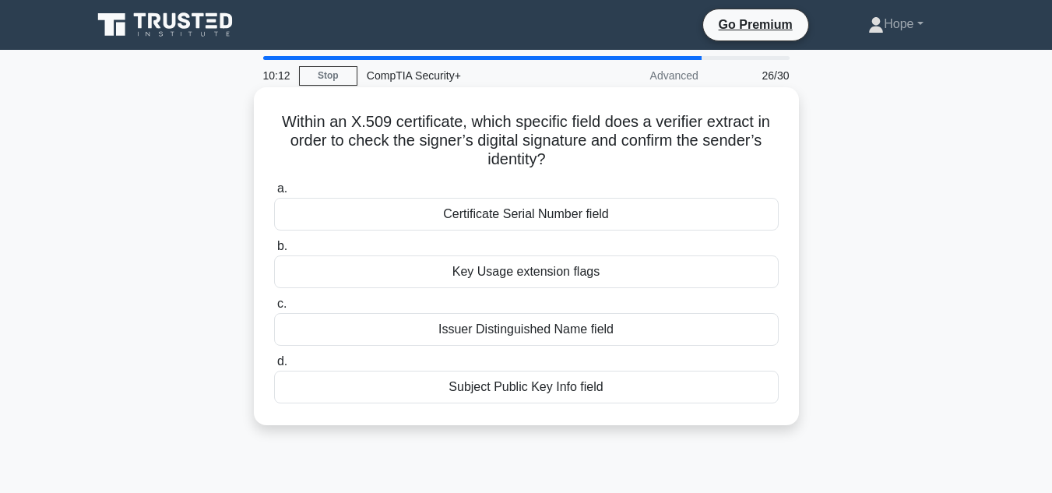
click at [456, 382] on div "Subject Public Key Info field" at bounding box center [526, 387] width 505 height 33
click at [274, 367] on input "d. Subject Public Key Info field" at bounding box center [274, 362] width 0 height 10
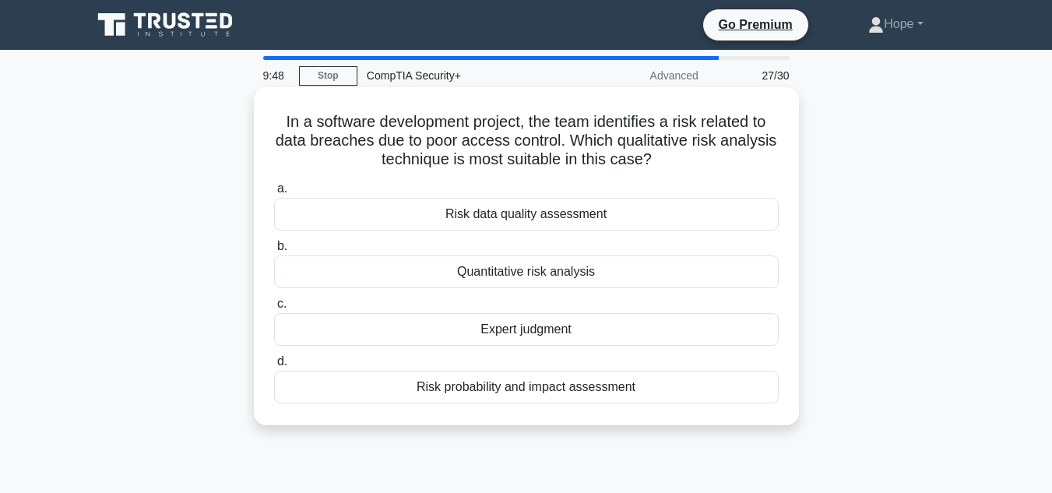
click at [501, 384] on div "Risk probability and impact assessment" at bounding box center [526, 387] width 505 height 33
click at [274, 367] on input "d. Risk probability and impact assessment" at bounding box center [274, 362] width 0 height 10
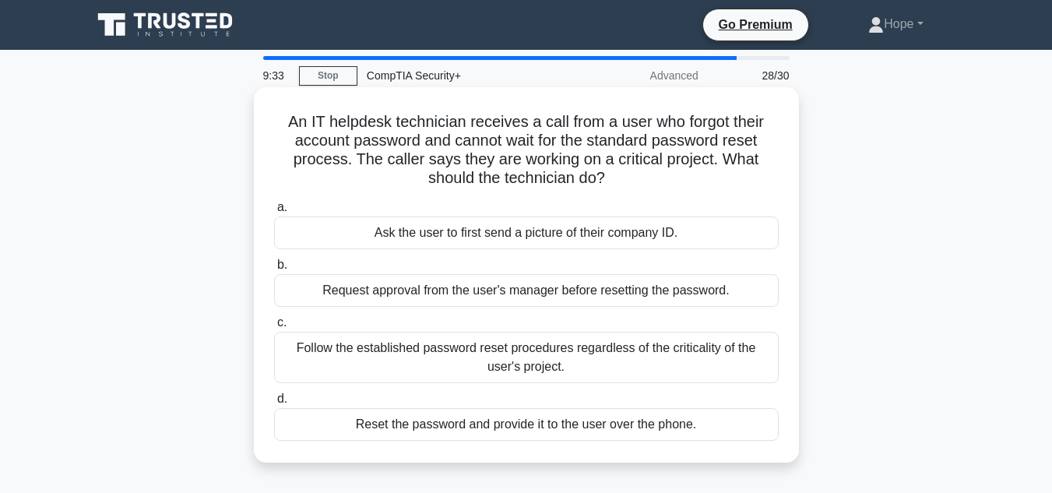
click at [567, 355] on div "Follow the established password reset procedures regardless of the criticality …" at bounding box center [526, 357] width 505 height 51
click at [274, 328] on input "c. Follow the established password reset procedures regardless of the criticali…" at bounding box center [274, 323] width 0 height 10
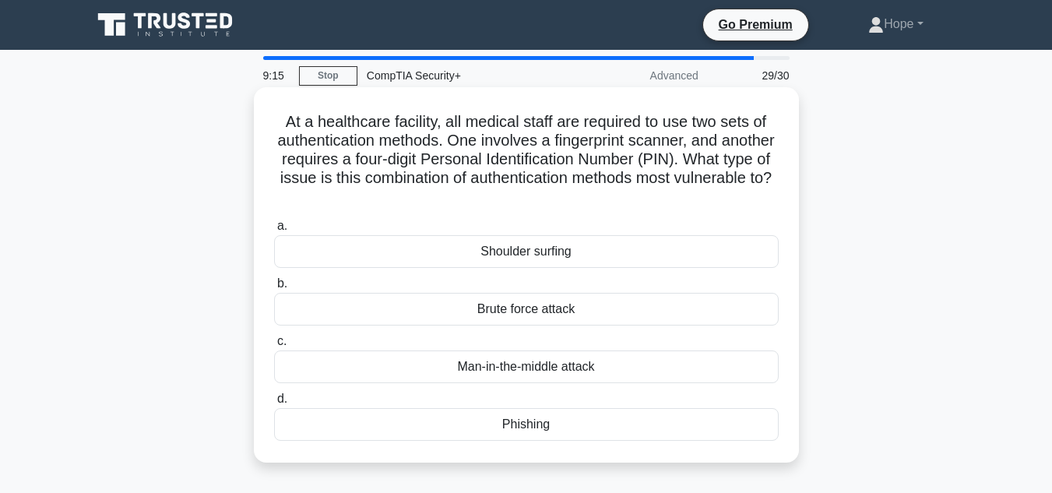
click at [540, 312] on div "Brute force attack" at bounding box center [526, 309] width 505 height 33
click at [274, 289] on input "b. Brute force attack" at bounding box center [274, 284] width 0 height 10
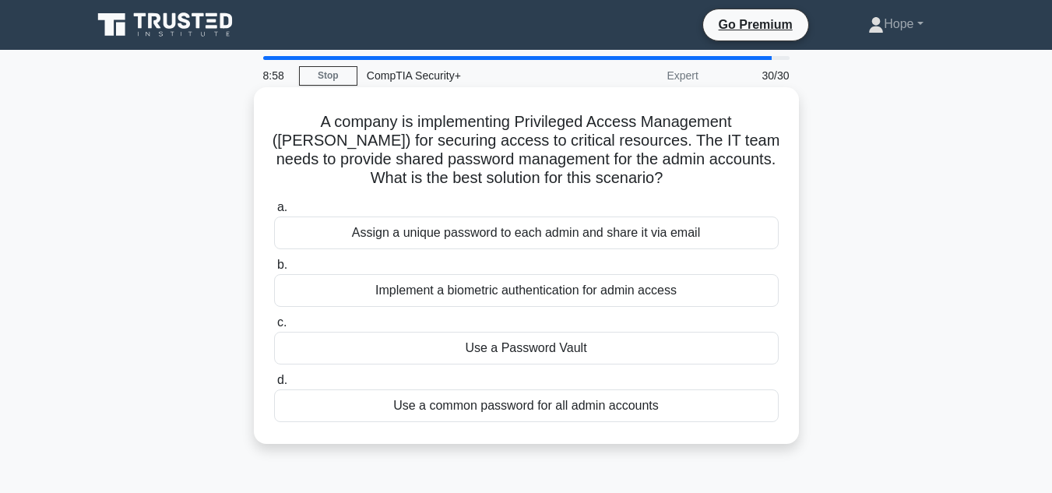
click at [524, 347] on div "Use a Password Vault" at bounding box center [526, 348] width 505 height 33
click at [274, 328] on input "c. Use a Password Vault" at bounding box center [274, 323] width 0 height 10
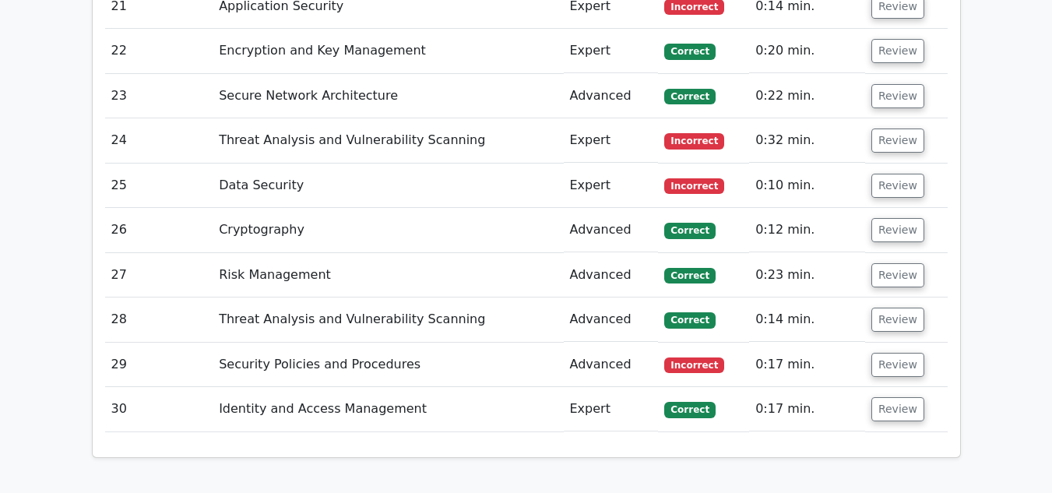
scroll to position [3194, 0]
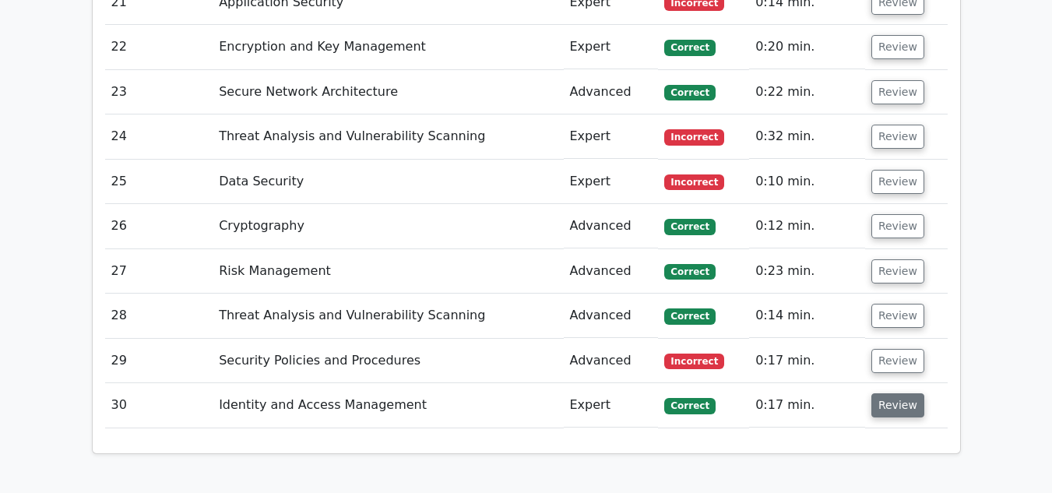
click at [887, 393] on button "Review" at bounding box center [898, 405] width 53 height 24
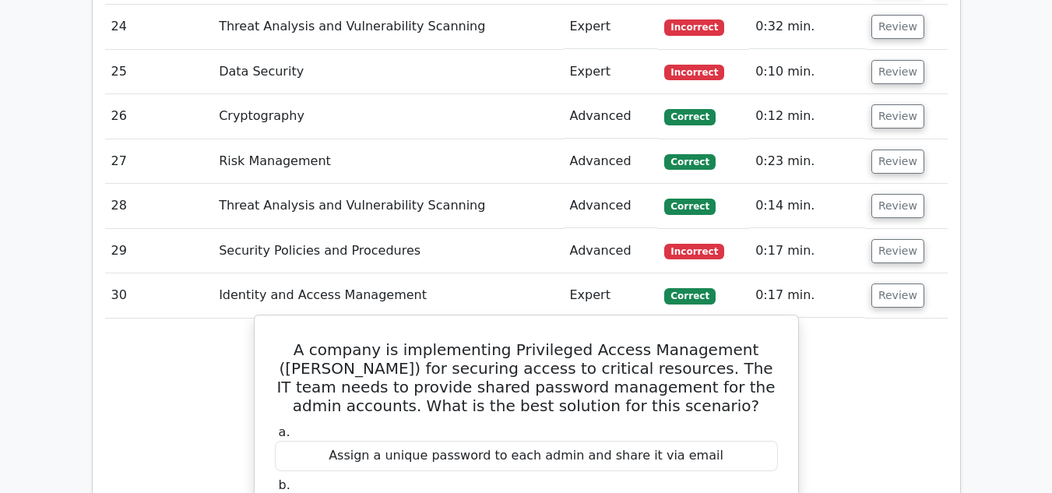
scroll to position [3272, 0]
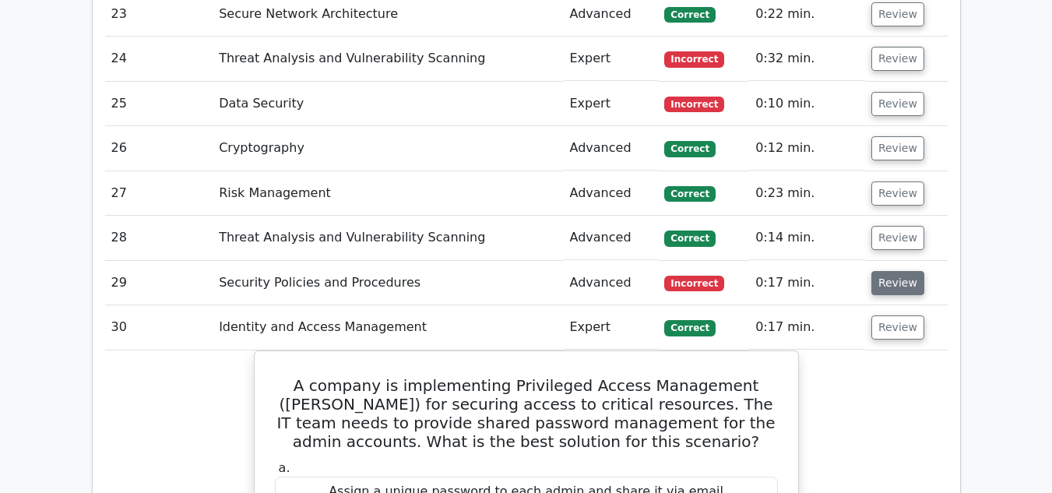
click at [880, 271] on button "Review" at bounding box center [898, 283] width 53 height 24
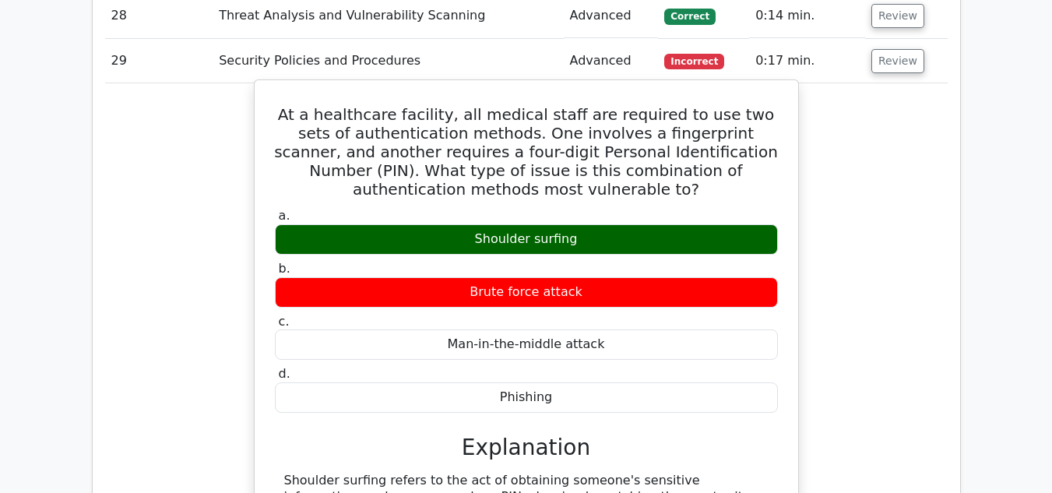
scroll to position [3506, 0]
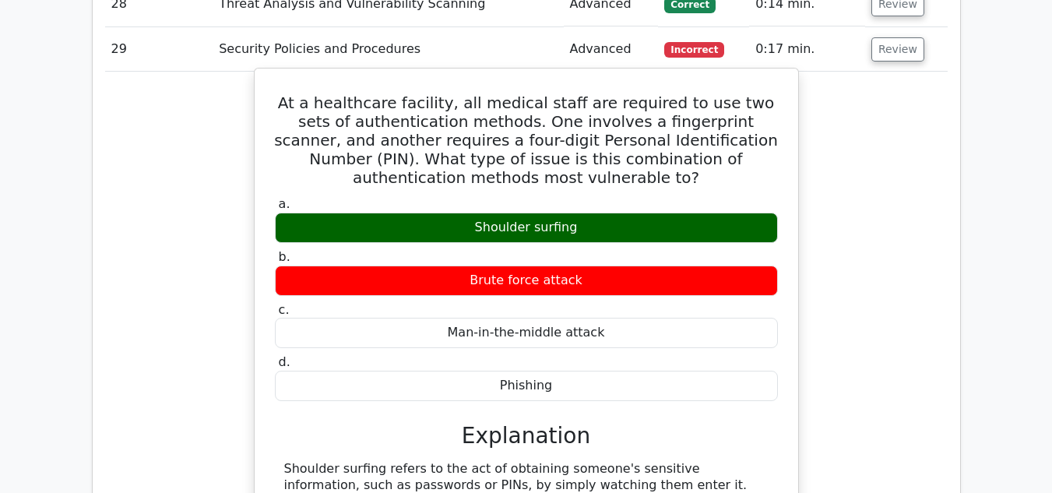
click at [872, 37] on button "Review" at bounding box center [898, 49] width 53 height 24
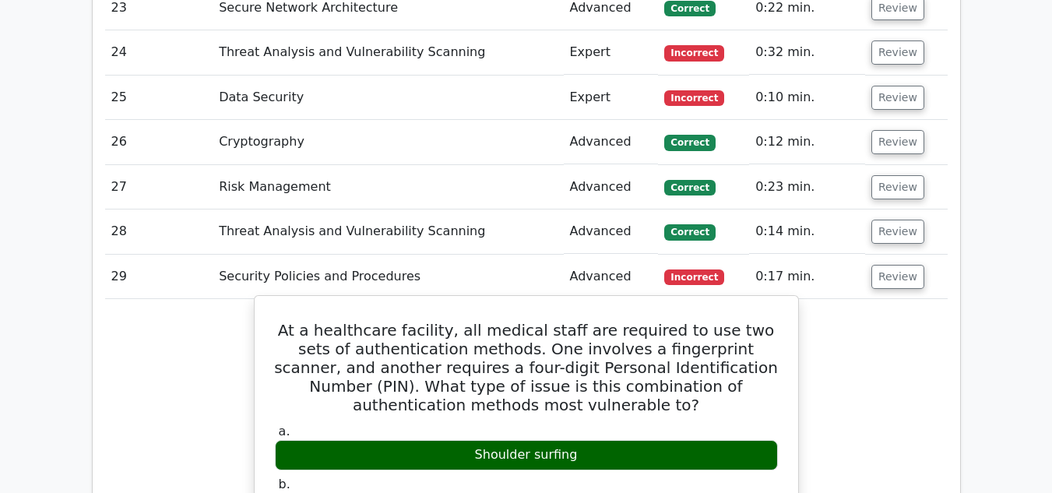
scroll to position [3194, 0]
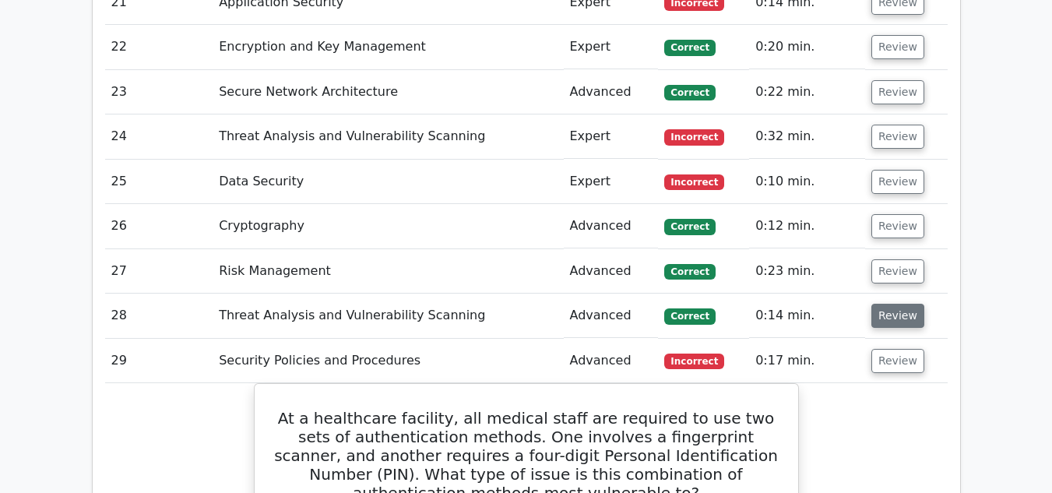
click at [900, 304] on button "Review" at bounding box center [898, 316] width 53 height 24
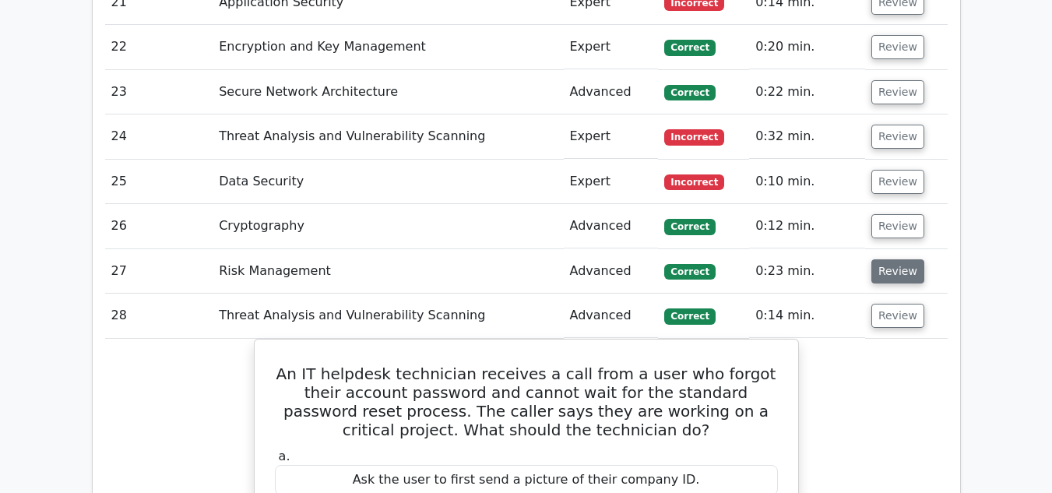
click at [887, 259] on button "Review" at bounding box center [898, 271] width 53 height 24
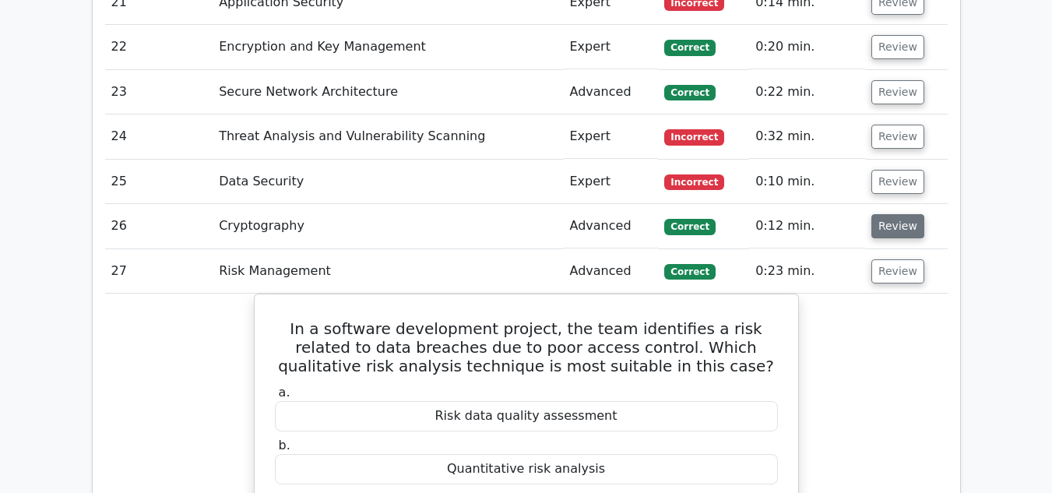
click at [887, 214] on button "Review" at bounding box center [898, 226] width 53 height 24
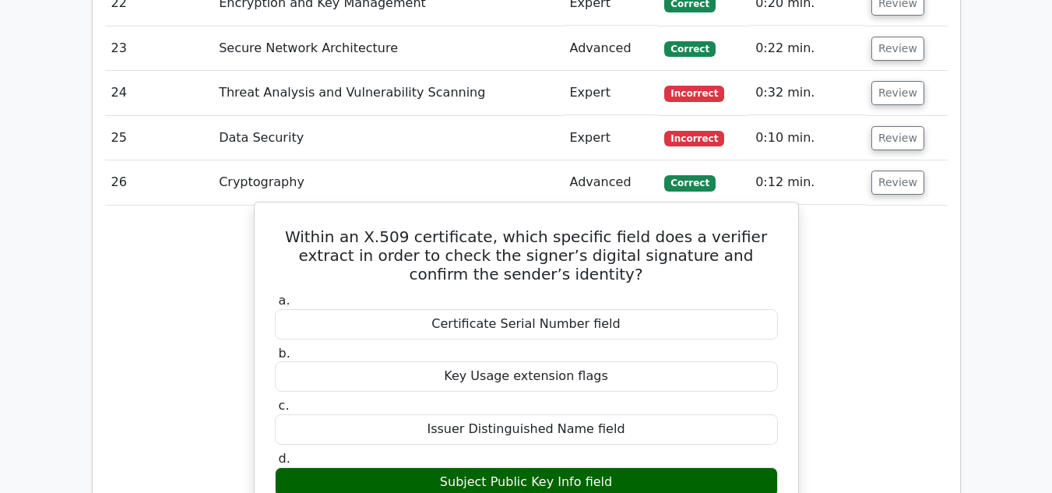
scroll to position [3116, 0]
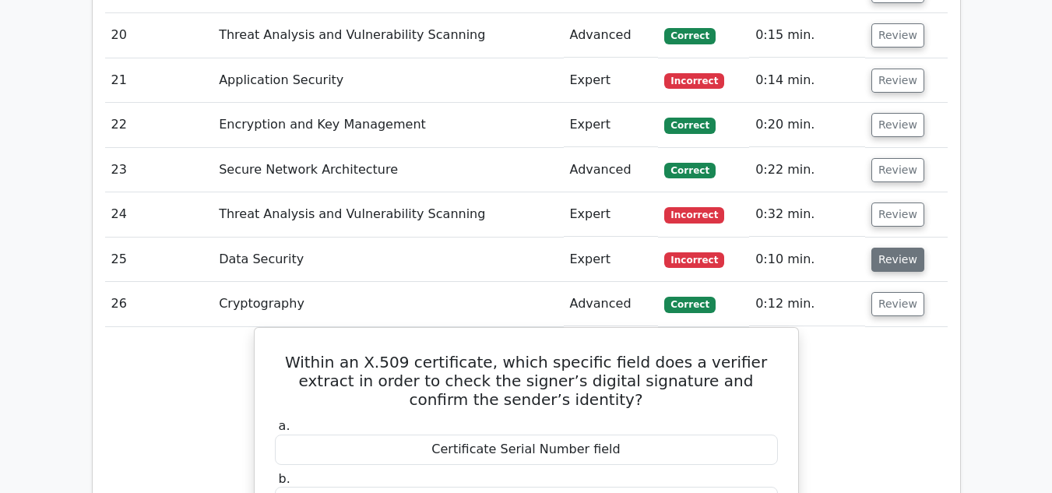
click at [889, 248] on button "Review" at bounding box center [898, 260] width 53 height 24
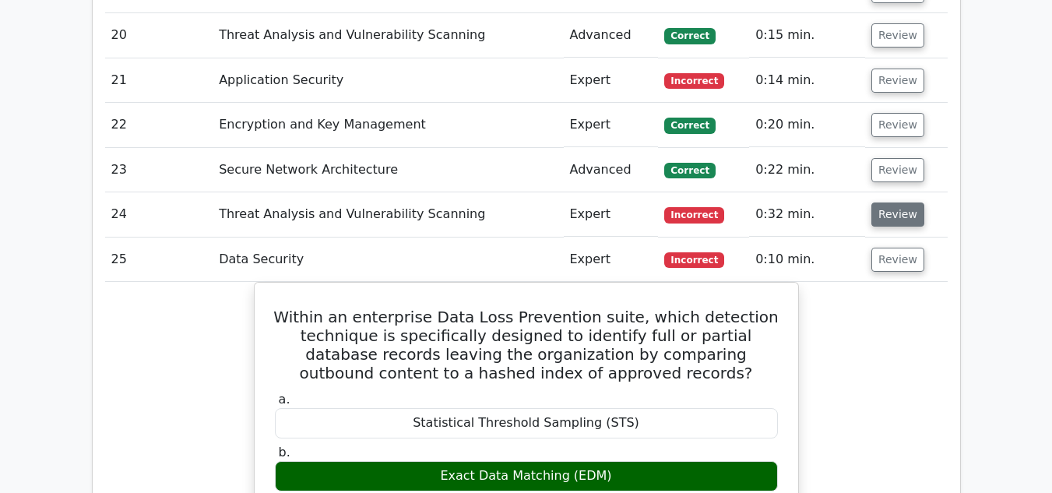
click at [880, 203] on button "Review" at bounding box center [898, 215] width 53 height 24
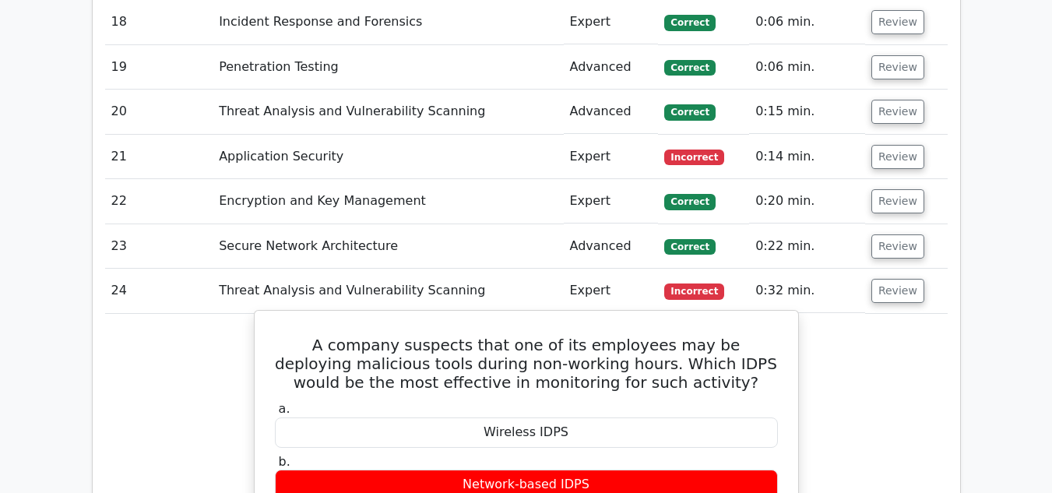
scroll to position [3038, 0]
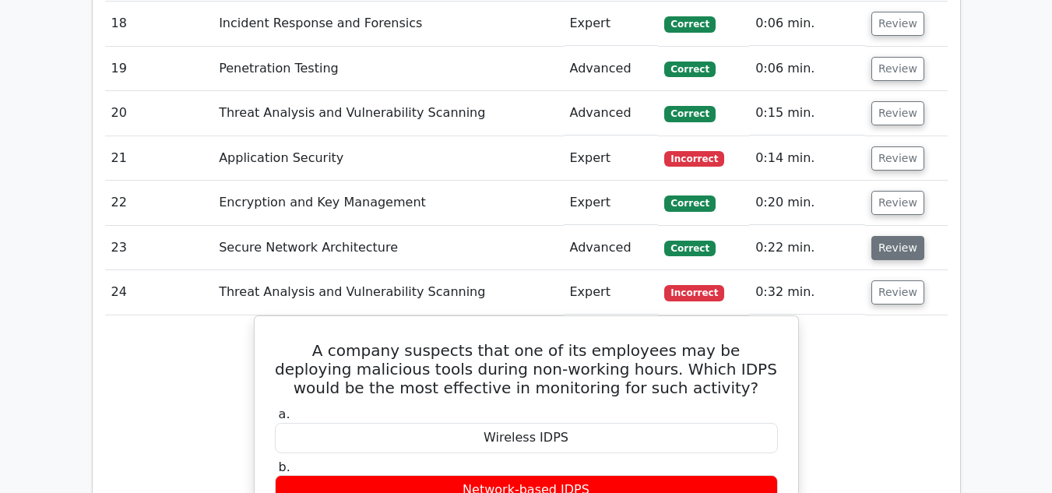
click at [893, 236] on button "Review" at bounding box center [898, 248] width 53 height 24
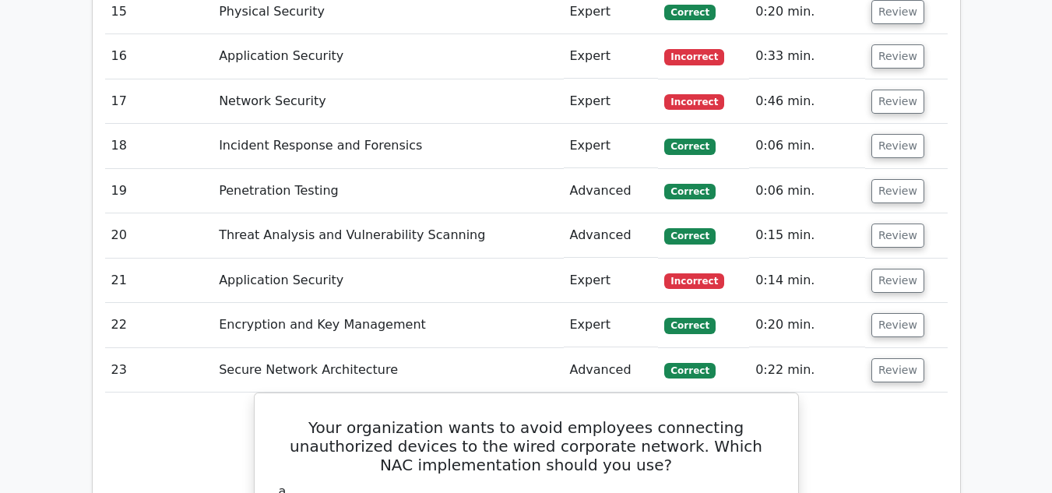
scroll to position [2882, 0]
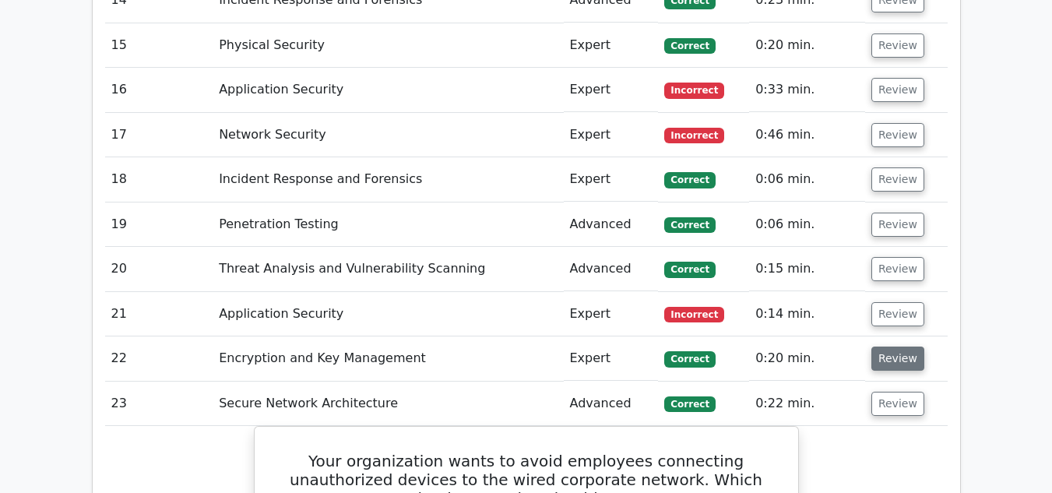
click at [893, 347] on button "Review" at bounding box center [898, 359] width 53 height 24
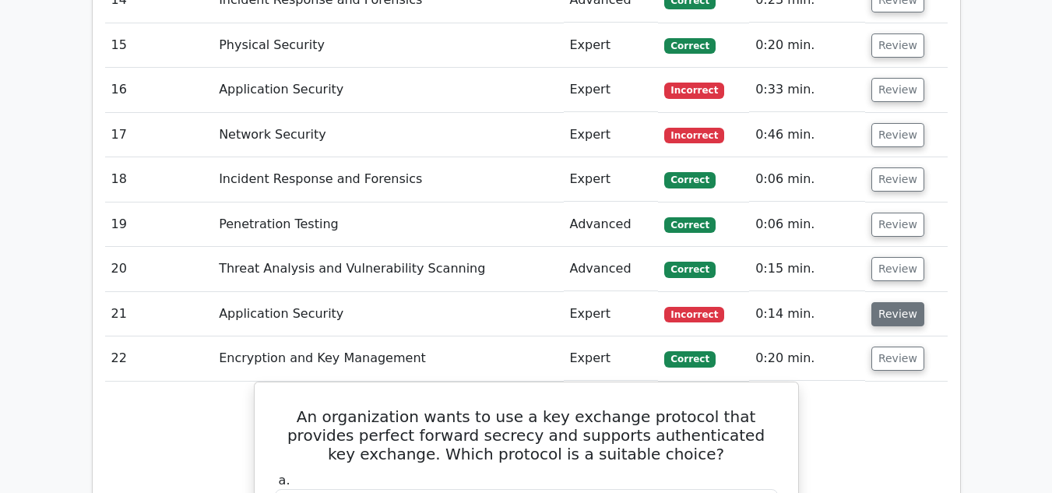
click at [880, 302] on button "Review" at bounding box center [898, 314] width 53 height 24
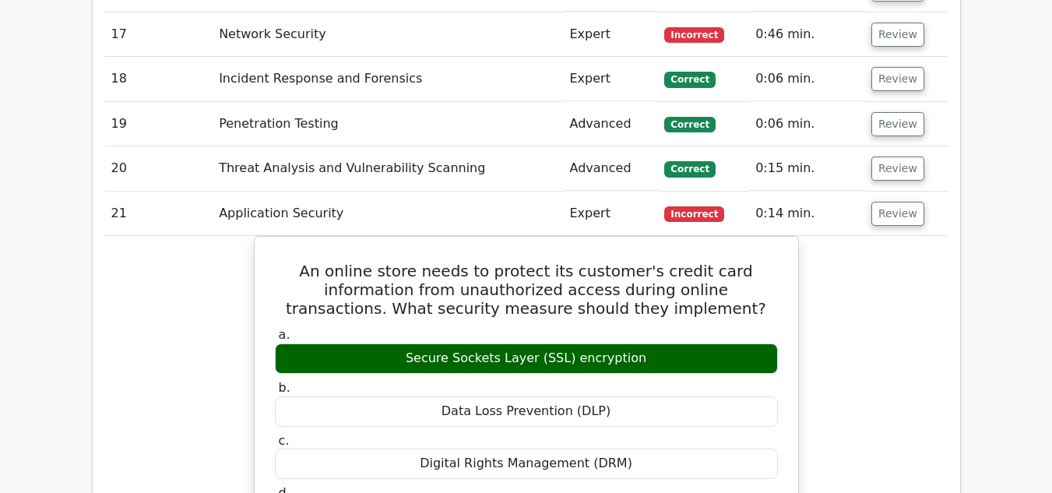
scroll to position [2960, 0]
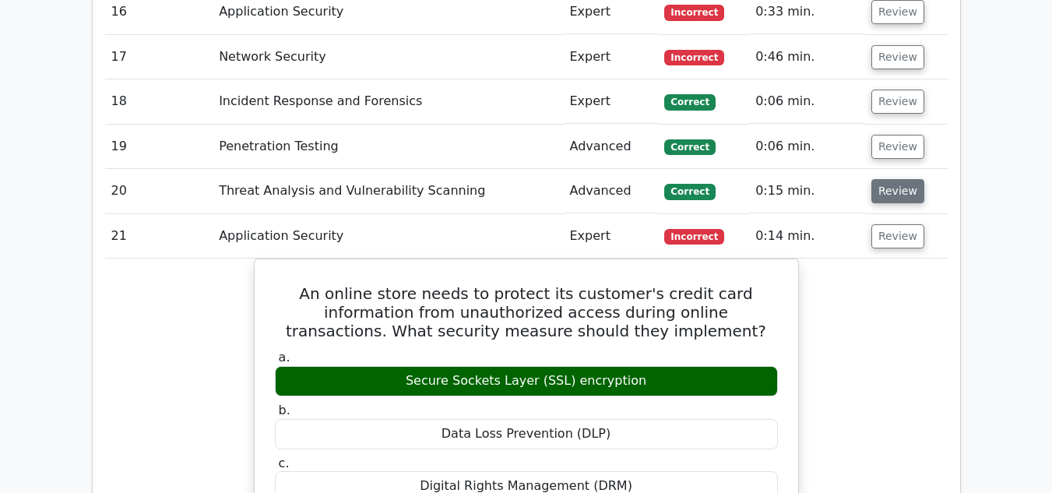
click at [884, 179] on button "Review" at bounding box center [898, 191] width 53 height 24
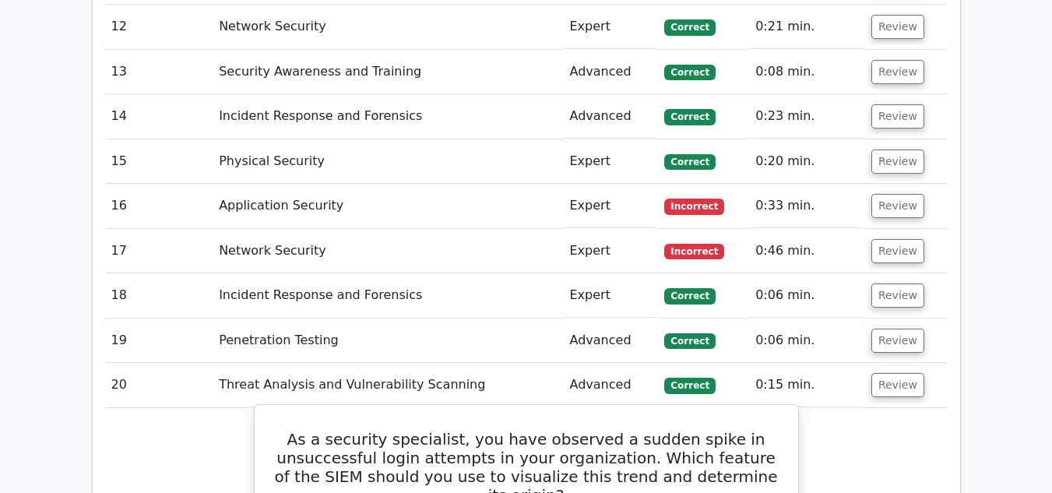
scroll to position [2727, 0]
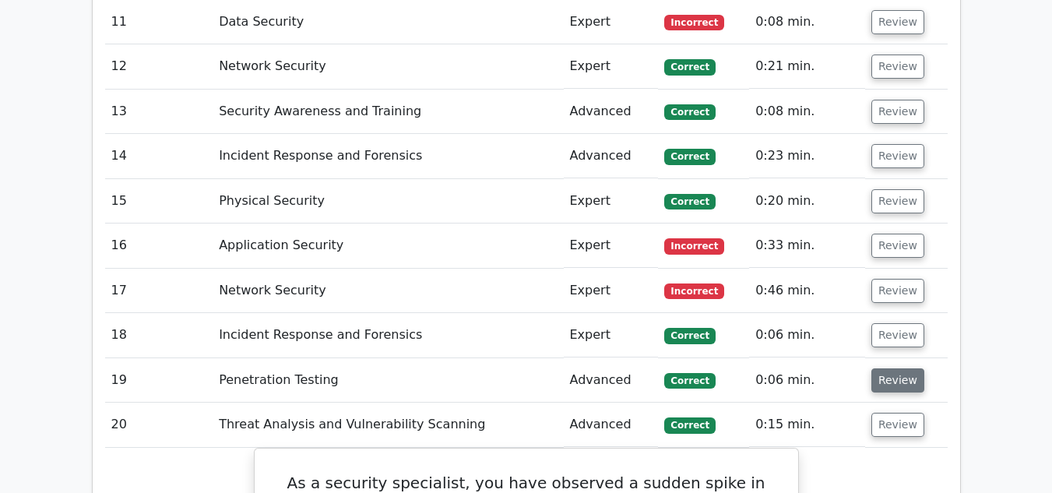
click at [892, 368] on button "Review" at bounding box center [898, 380] width 53 height 24
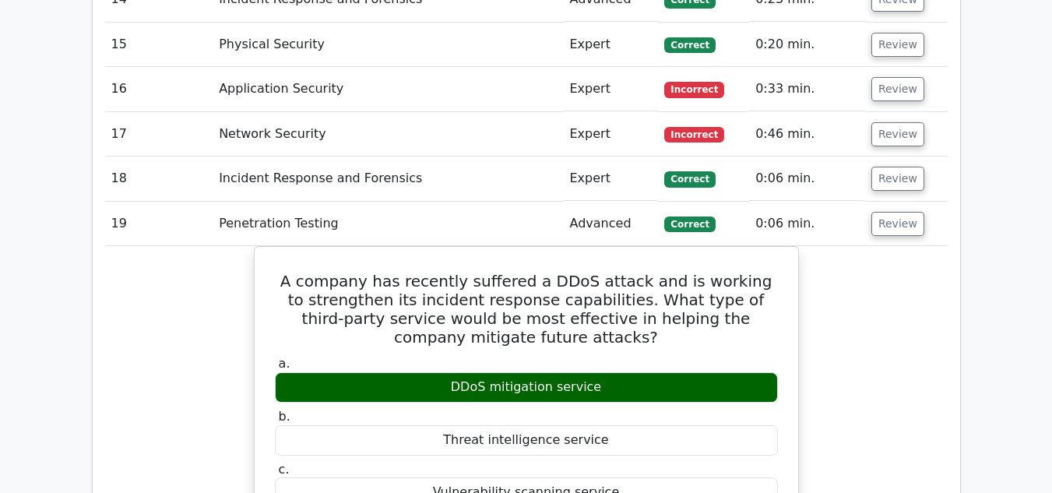
scroll to position [2882, 0]
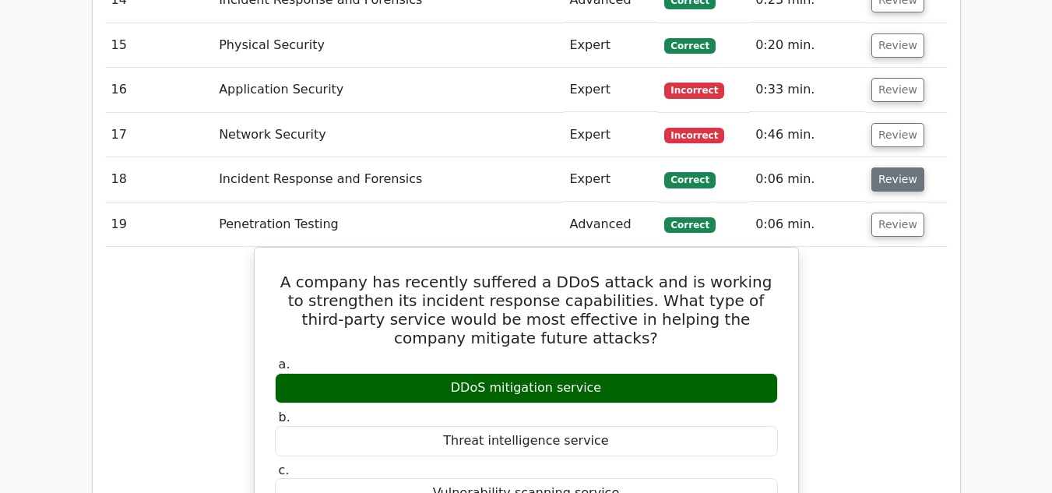
click at [881, 167] on button "Review" at bounding box center [898, 179] width 53 height 24
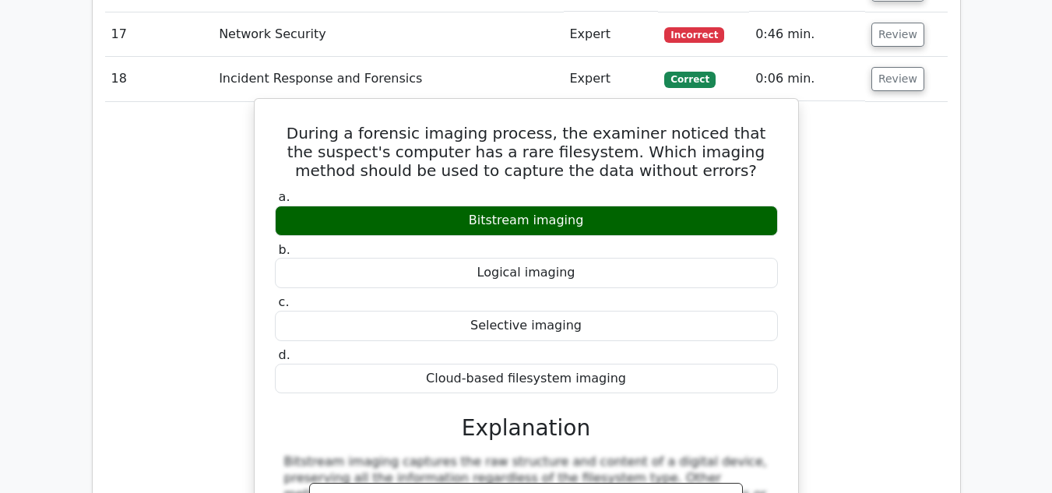
scroll to position [2960, 0]
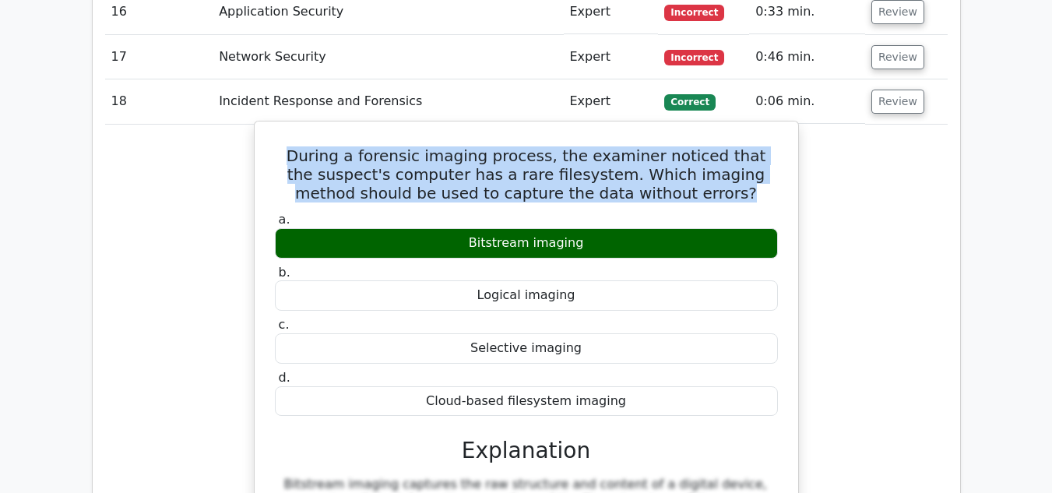
drag, startPoint x: 300, startPoint y: 94, endPoint x: 728, endPoint y: 142, distance: 430.3
click at [728, 146] on h5 "During a forensic imaging process, the examiner noticed that the suspect's comp…" at bounding box center [526, 174] width 506 height 56
